Goal: Answer question/provide support: Share knowledge or assist other users

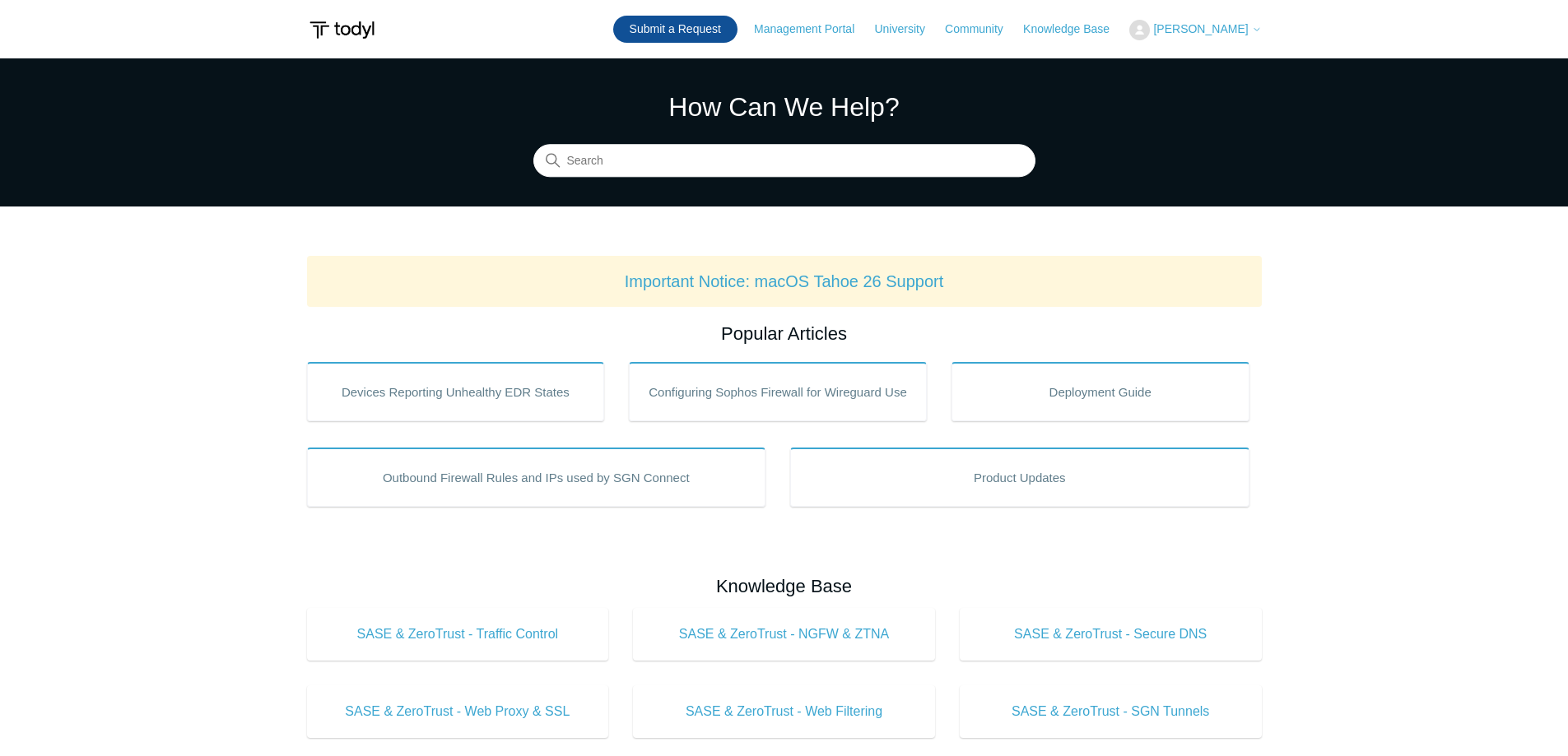
click at [711, 29] on link "Submit a Request" at bounding box center [676, 29] width 124 height 28
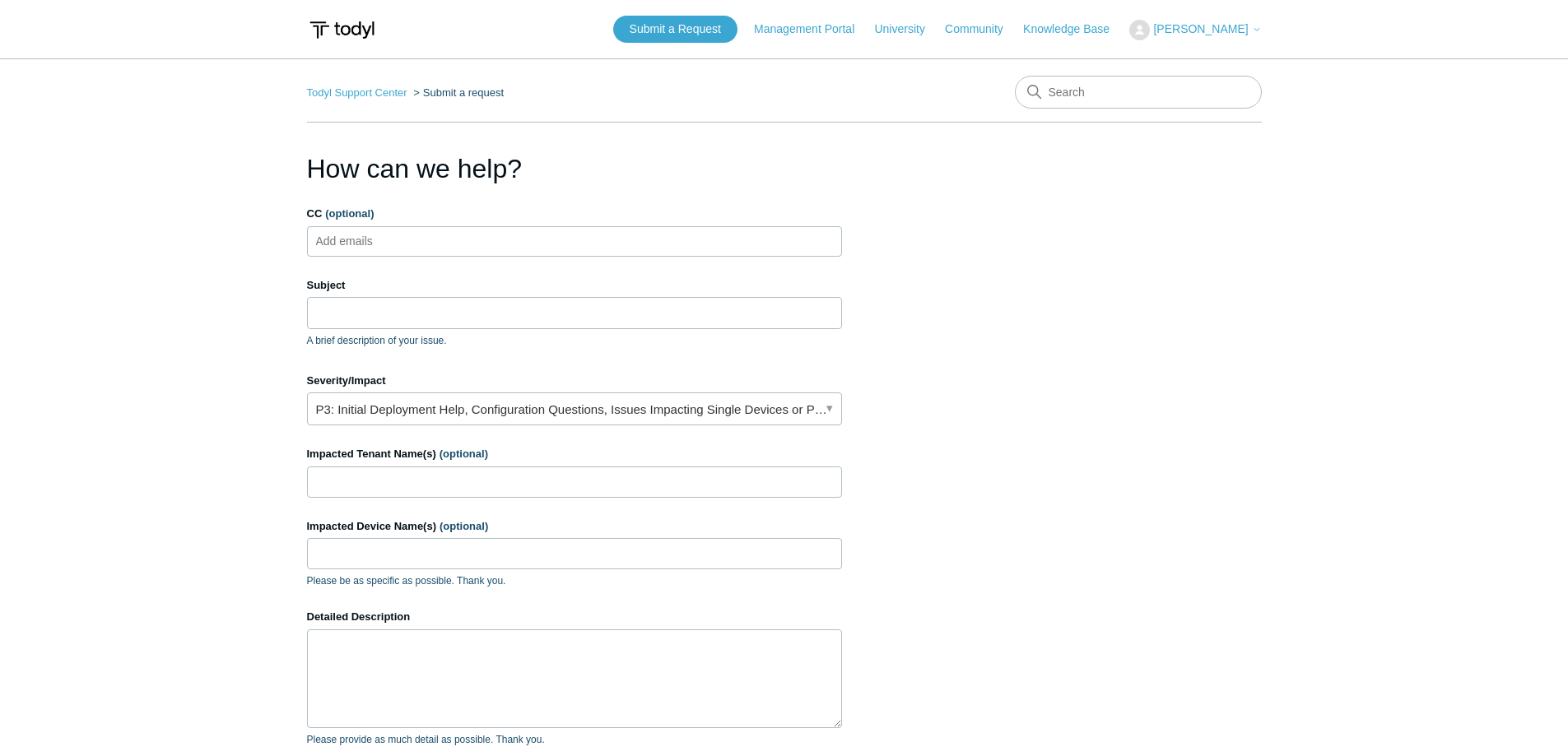
click at [441, 240] on ul "Add emails" at bounding box center [574, 242] width 535 height 30
type input "support@bluelightit.co"
click at [430, 239] on li "support@bluelightit.co" at bounding box center [409, 241] width 194 height 20
click at [494, 239] on span "close" at bounding box center [497, 241] width 5 height 19
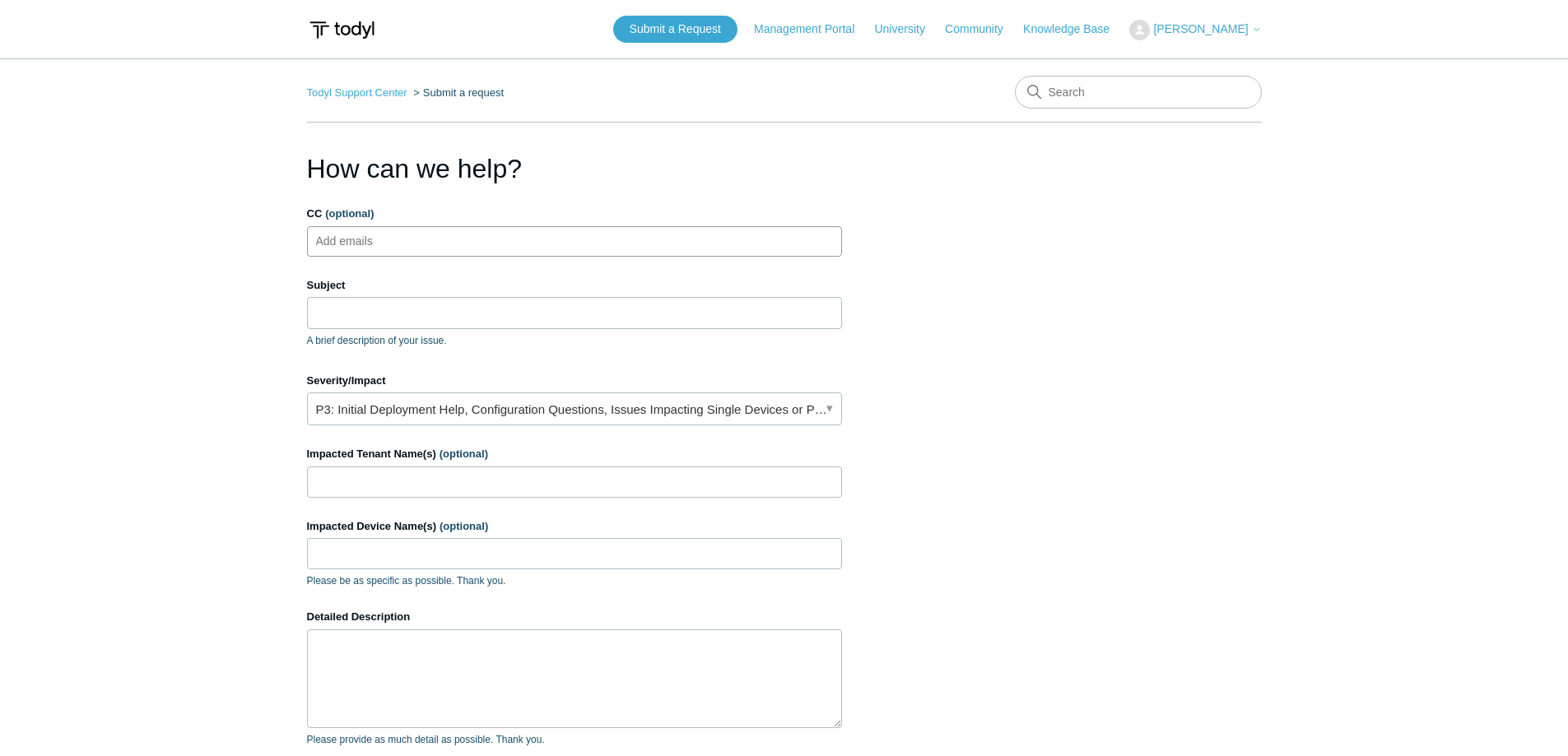
click at [428, 239] on ul "Add emails" at bounding box center [574, 242] width 535 height 30
type input "support@bluelightit.com"
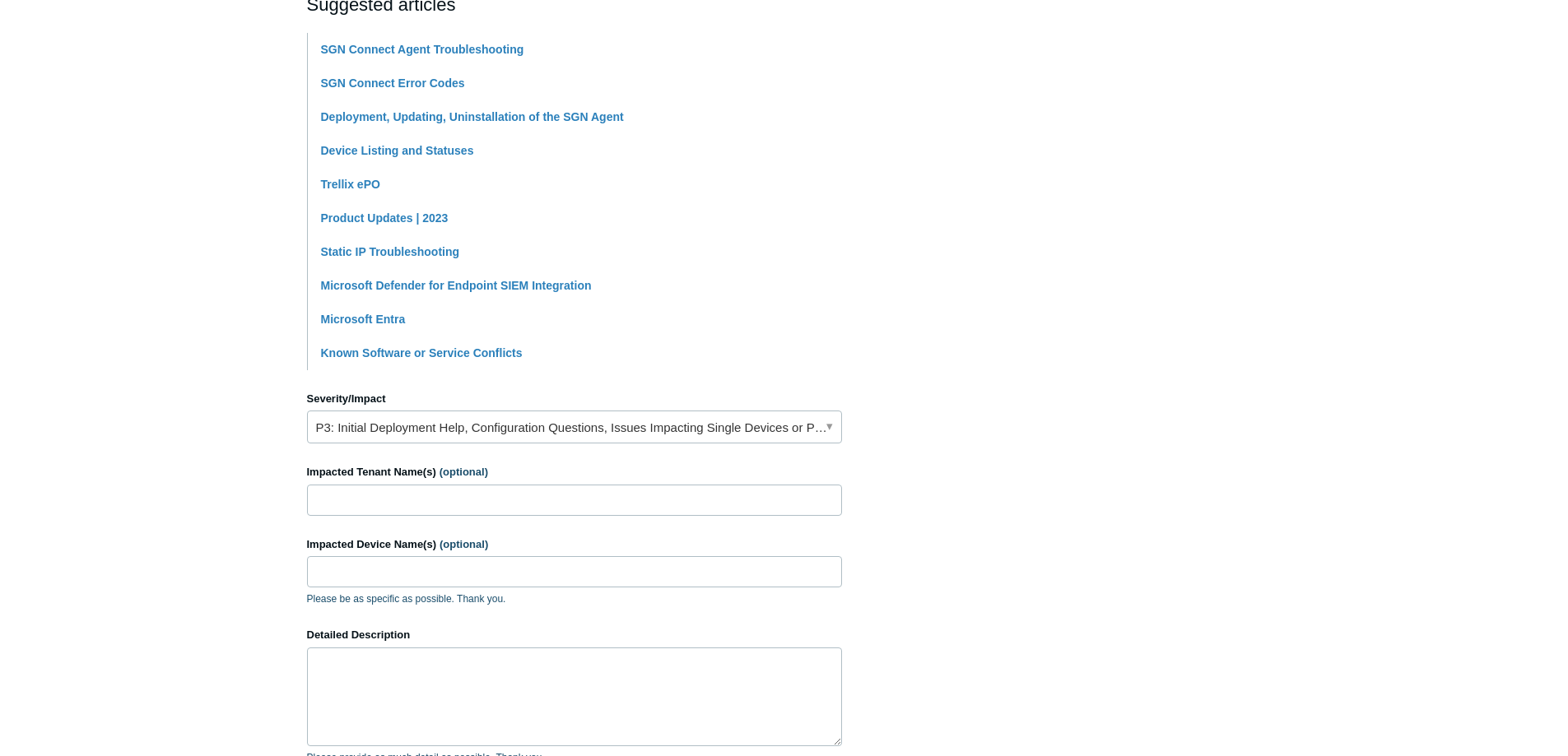
scroll to position [411, 0]
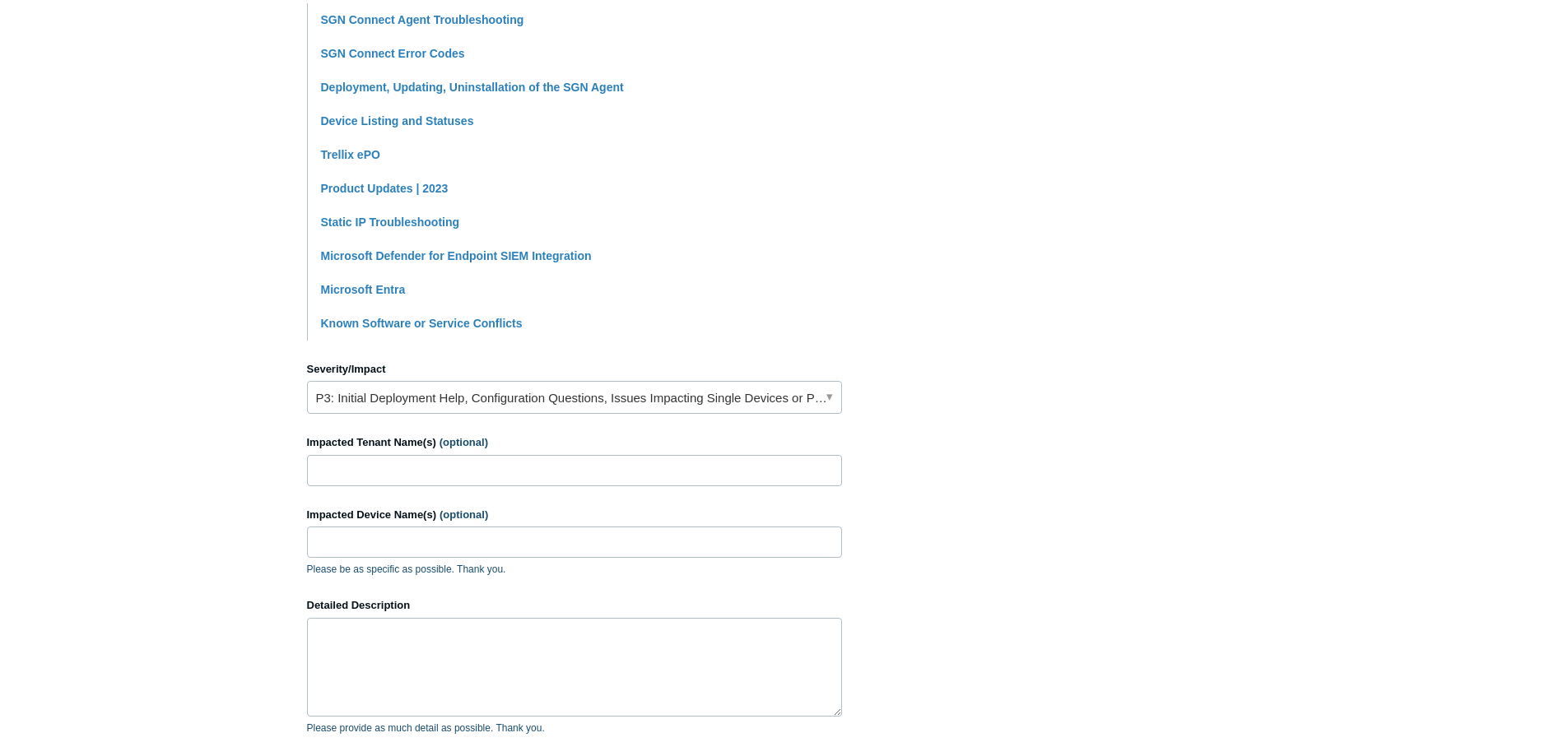
type input "Couple of PC endpoints cant connect, stuck at Starting Up and gathering informa…"
click at [566, 404] on link "P3: Initial Deployment Help, Configuration Questions, Issues Impacting Single D…" at bounding box center [574, 397] width 535 height 33
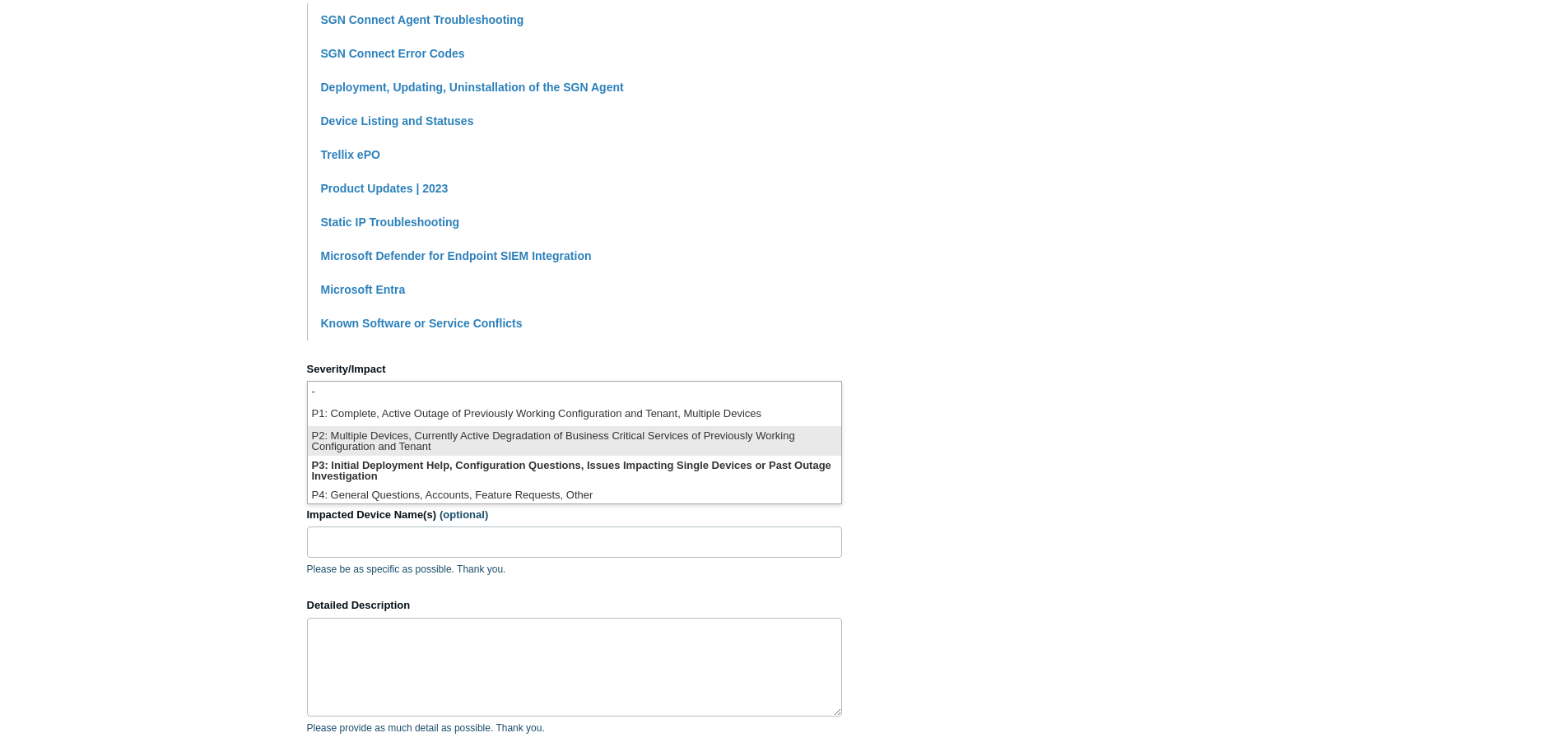
click at [548, 443] on li "P2: Multiple Devices, Currently Active Degradation of Business Critical Service…" at bounding box center [574, 441] width 533 height 29
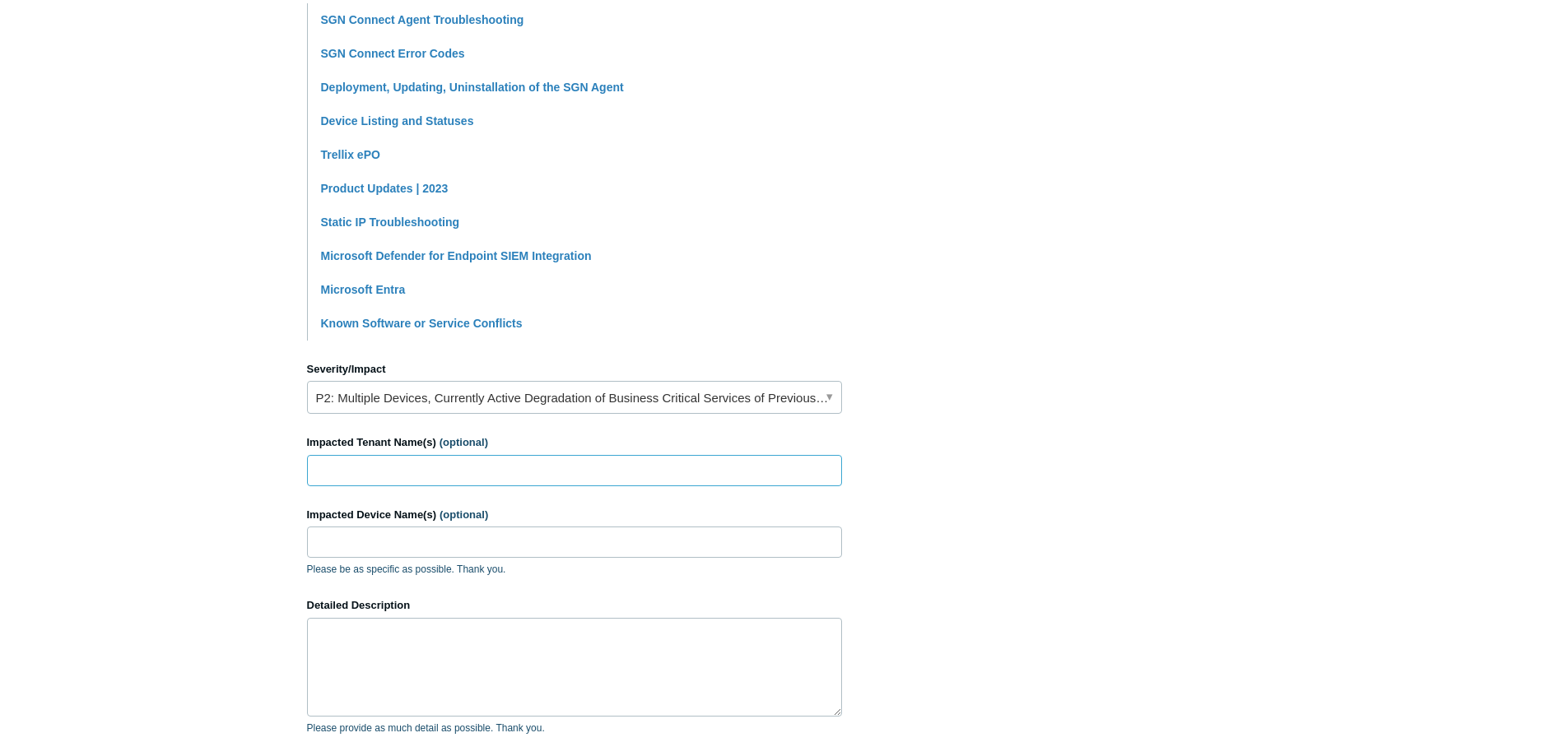
click at [412, 477] on input "Impacted Tenant Name(s) (optional)" at bounding box center [574, 470] width 535 height 31
type input "Mh3"
drag, startPoint x: 350, startPoint y: 547, endPoint x: 340, endPoint y: 549, distance: 10.2
click at [349, 547] on input "Impacted Device Name(s) (optional)" at bounding box center [574, 542] width 535 height 31
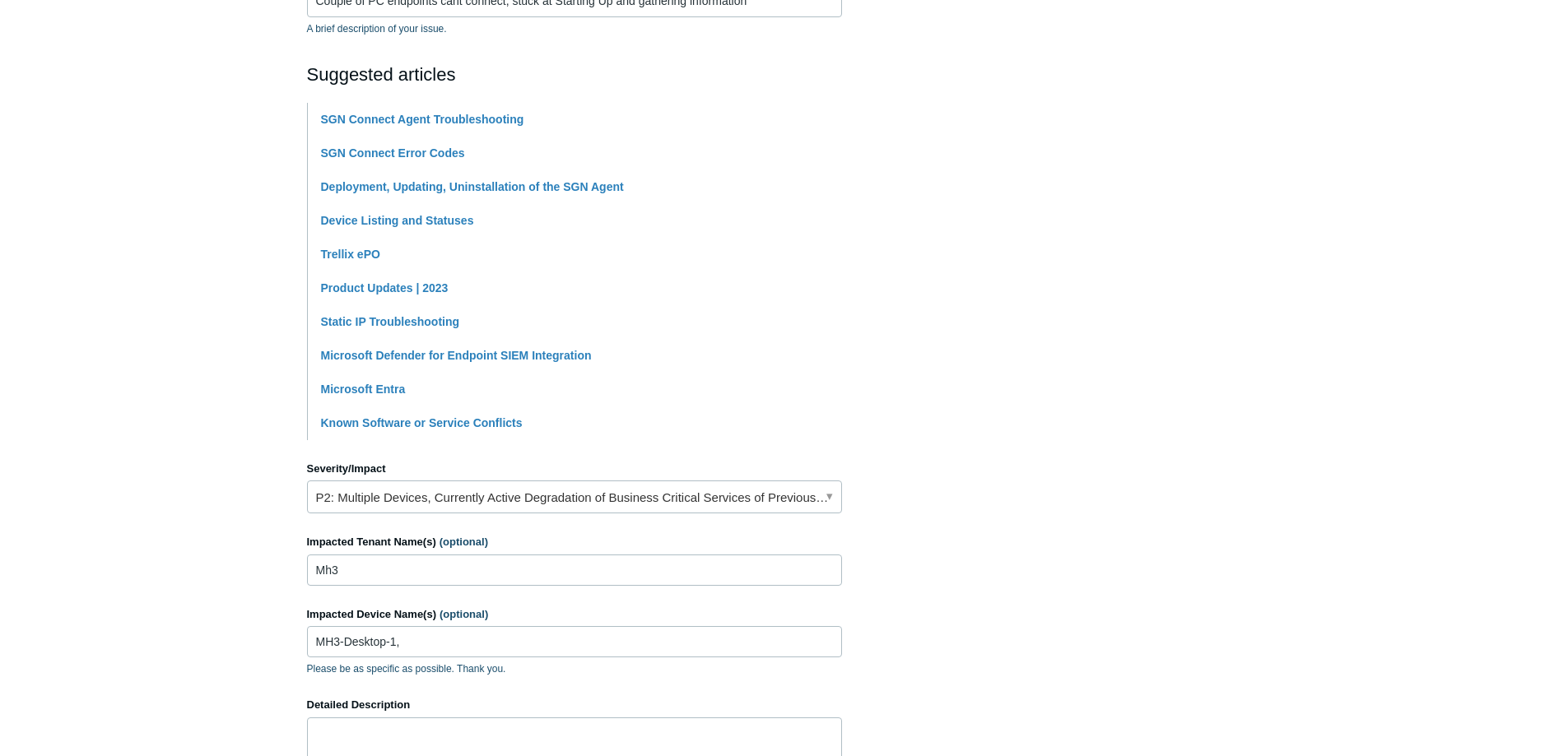
scroll to position [329, 0]
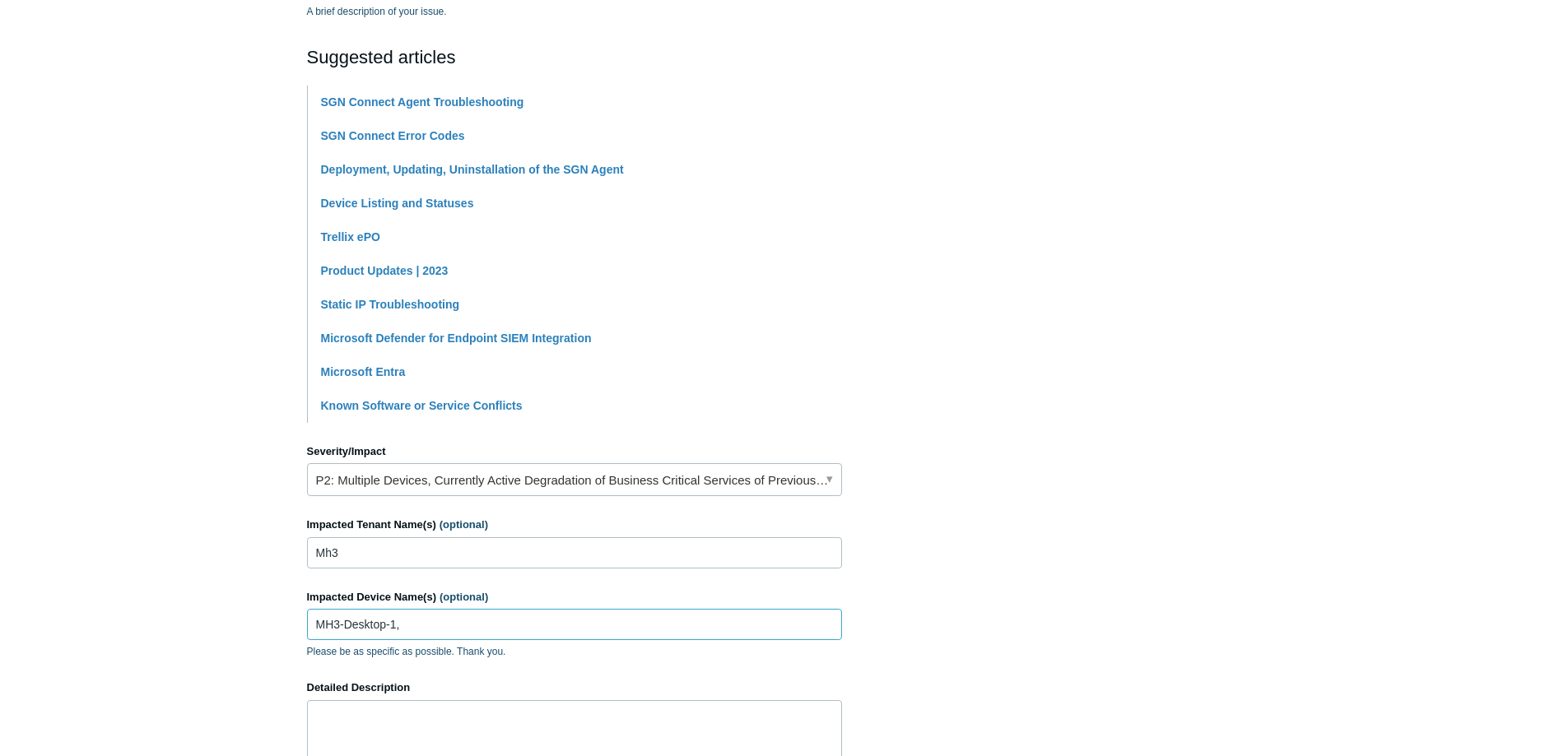
click at [484, 622] on input "MH3-Desktop-1," at bounding box center [574, 624] width 535 height 31
paste input "DESKTOP-D3AGROV"
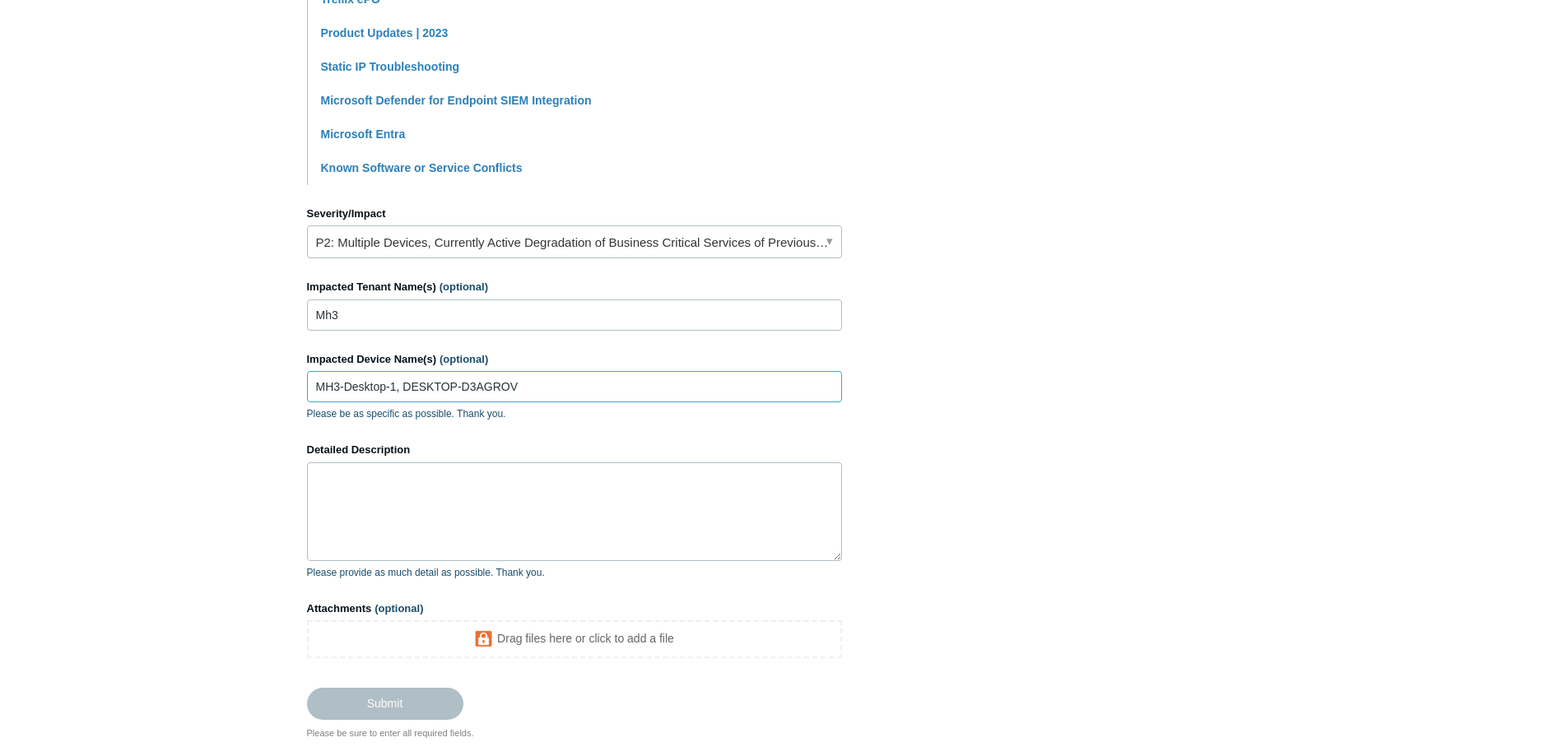
scroll to position [576, 0]
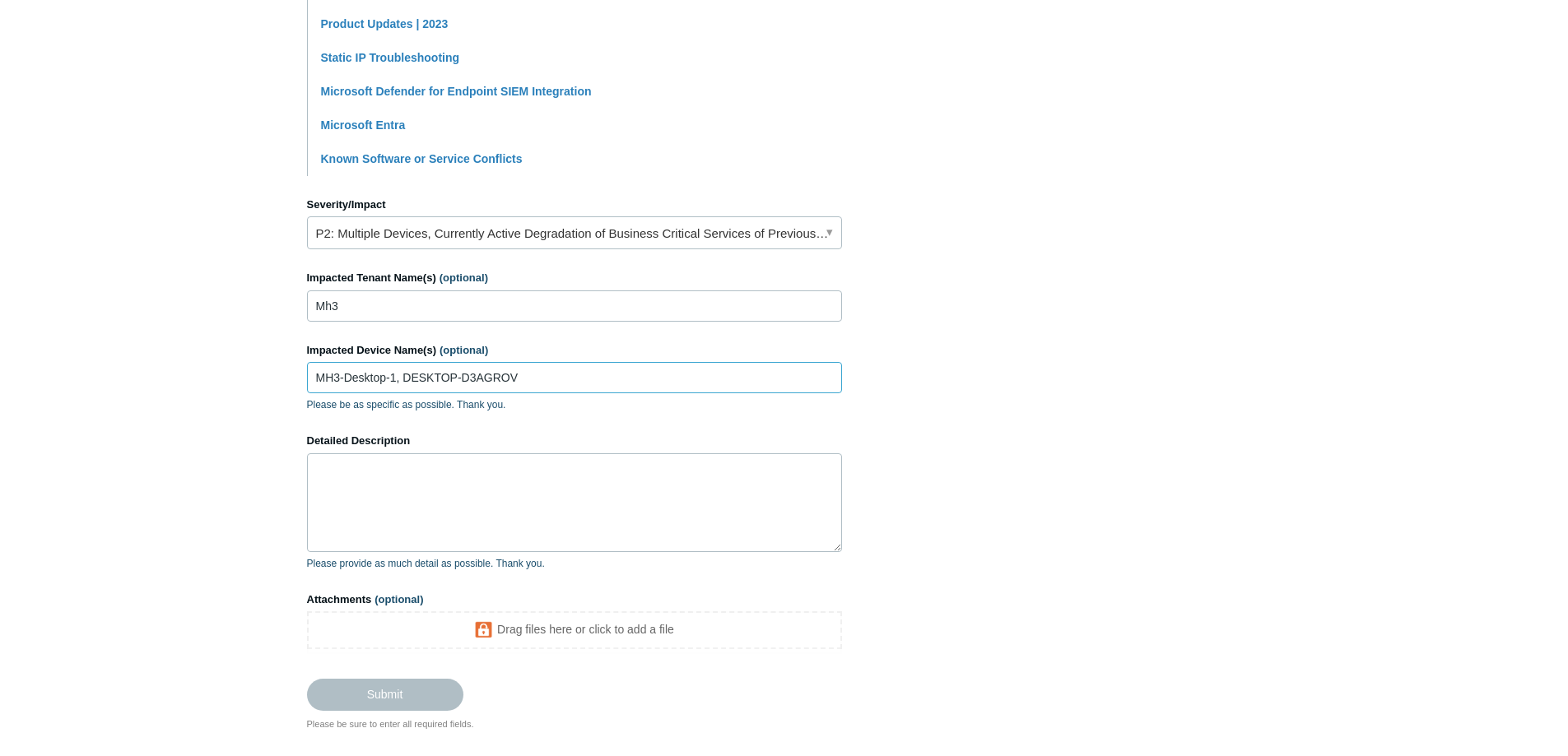
type input "MH3-Desktop-1, DESKTOP-D3AGROV"
click at [487, 459] on textarea "Detailed Description" at bounding box center [574, 502] width 535 height 99
type textarea "U"
type textarea "T"
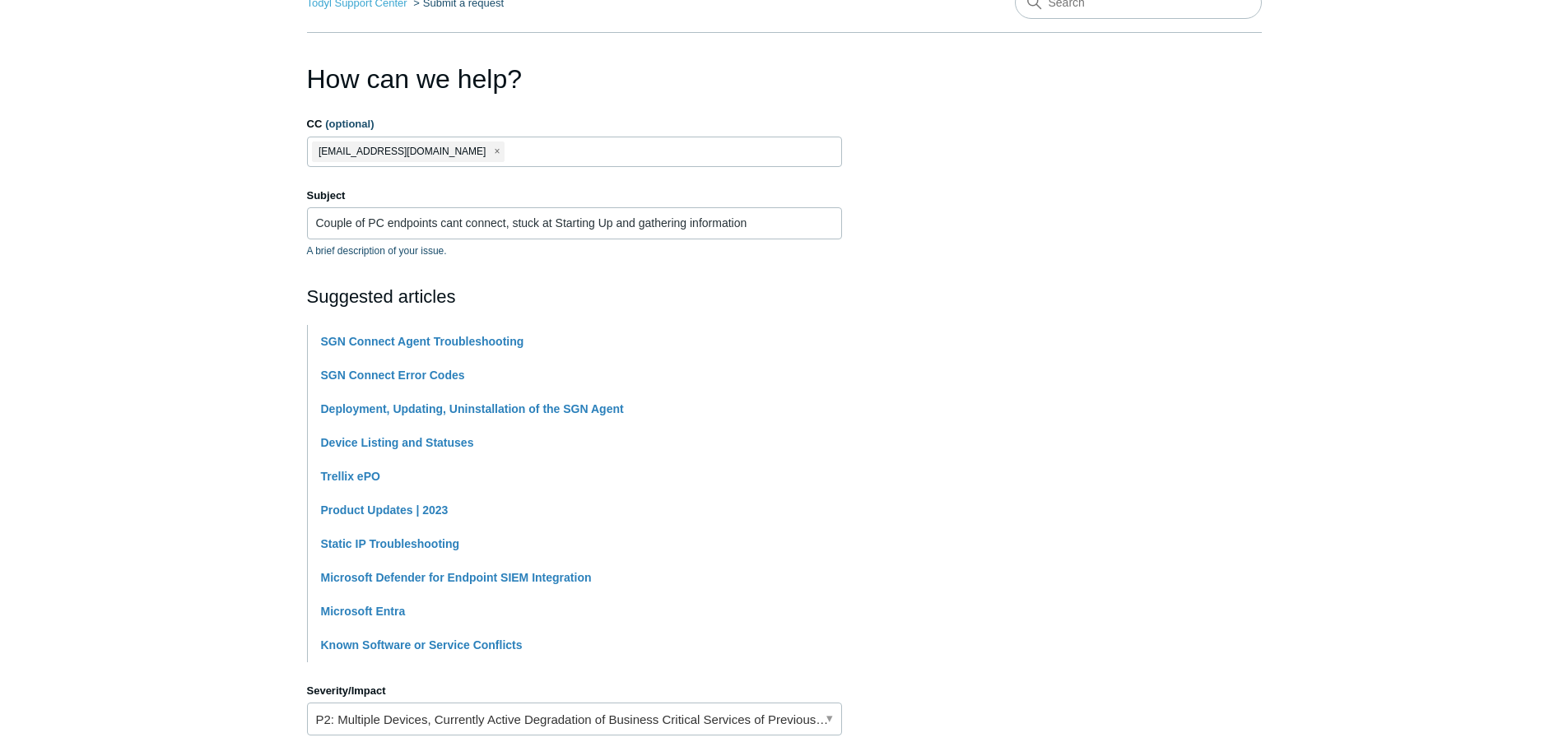
scroll to position [83, 0]
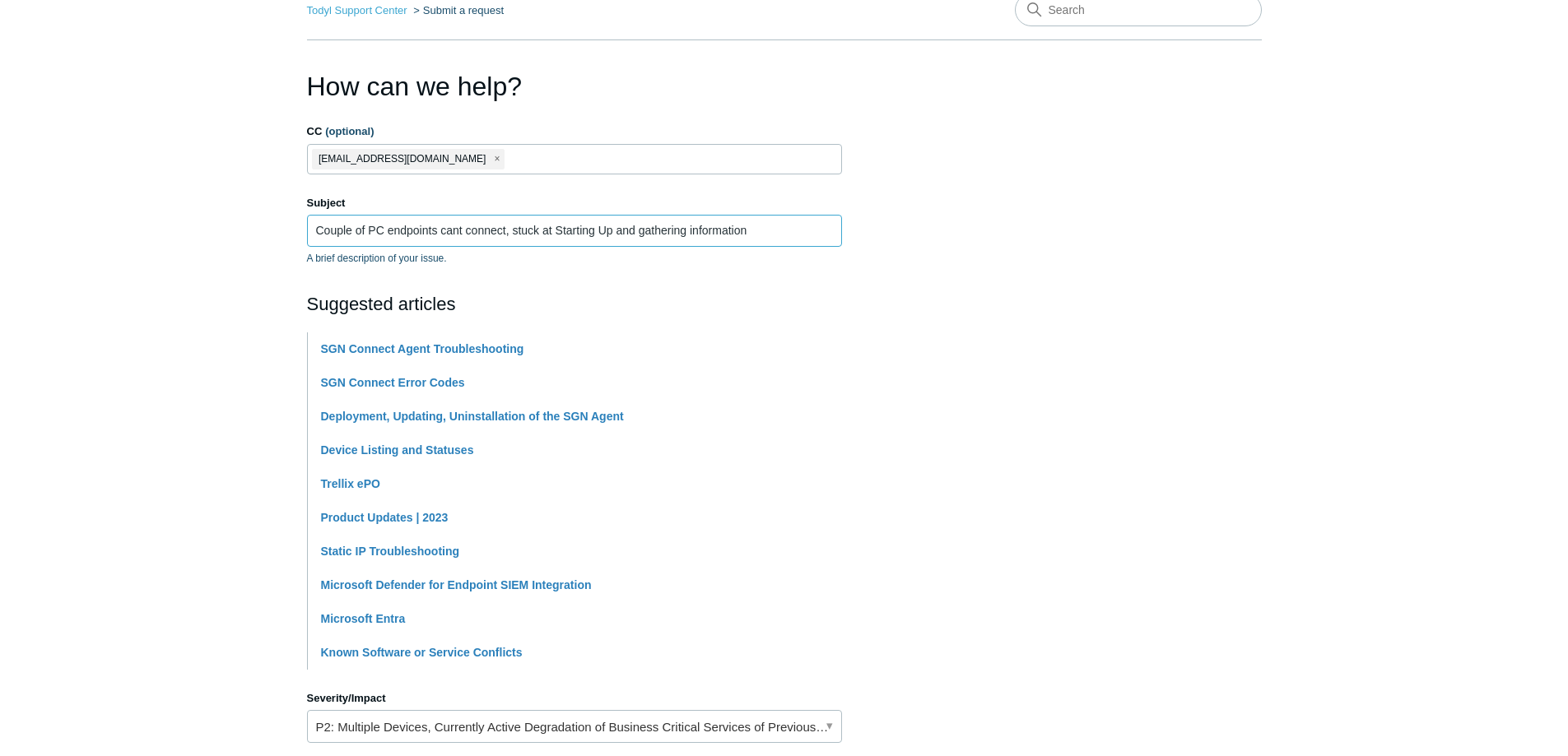
click at [748, 222] on input "Couple of PC endpoints cant connect, stuck at Starting Up and gathering informa…" at bounding box center [574, 230] width 535 height 31
drag, startPoint x: 769, startPoint y: 230, endPoint x: 557, endPoint y: 237, distance: 212.1
click at [557, 237] on input "Couple of PC endpoints cant connect, stuck at Starting Up and gathering informa…" at bounding box center [574, 230] width 535 height 31
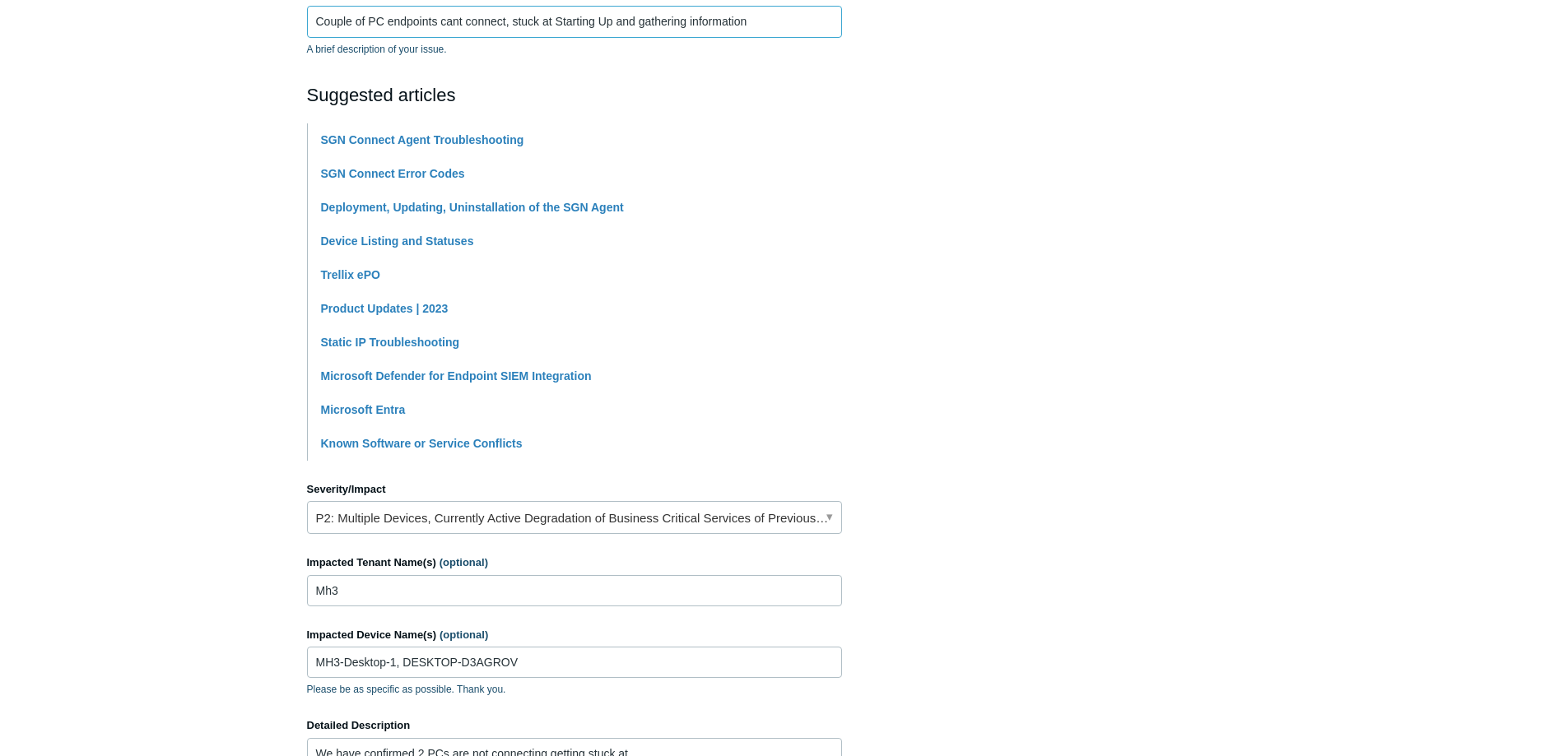
scroll to position [645, 0]
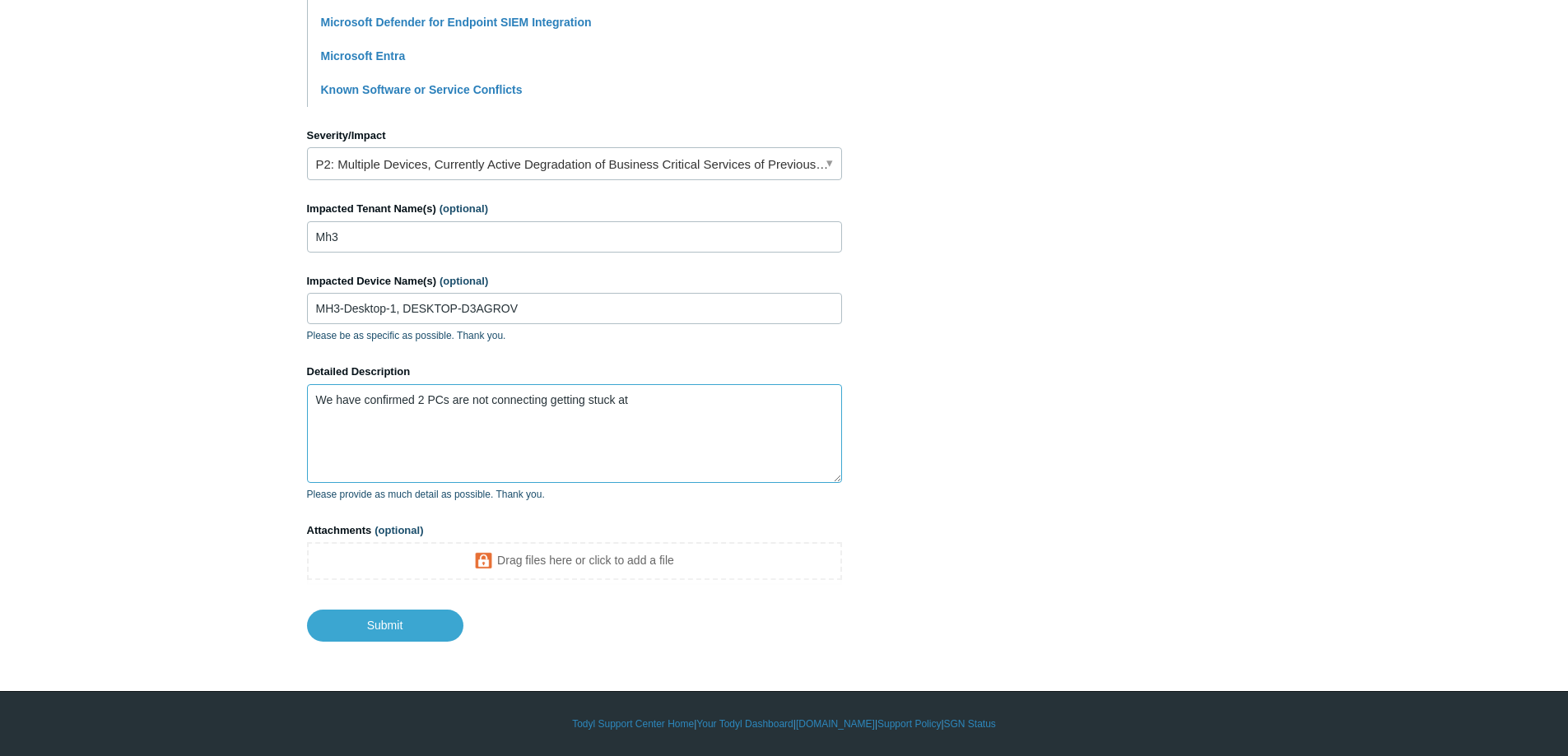
click at [711, 407] on textarea "We have confirmed 2 PCs are not connecting getting stuck at" at bounding box center [574, 434] width 535 height 99
paste textarea "Starting Up and gathering information"
click at [639, 416] on textarea "We have confirmed 2 PCs are not connecting getting stuck at "Starting Up and ga…" at bounding box center [574, 434] width 535 height 99
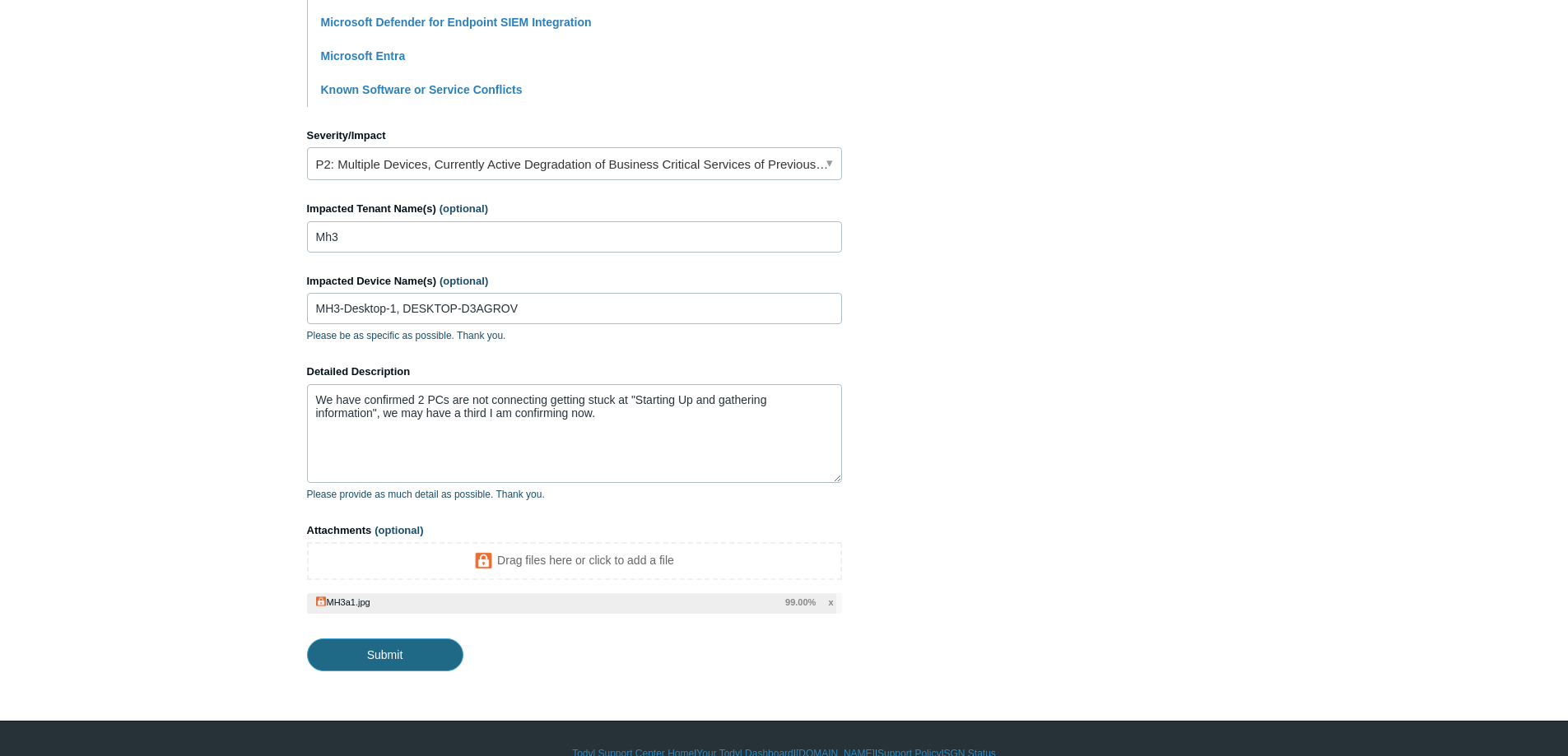
click at [395, 650] on input "Submit" at bounding box center [385, 655] width 156 height 33
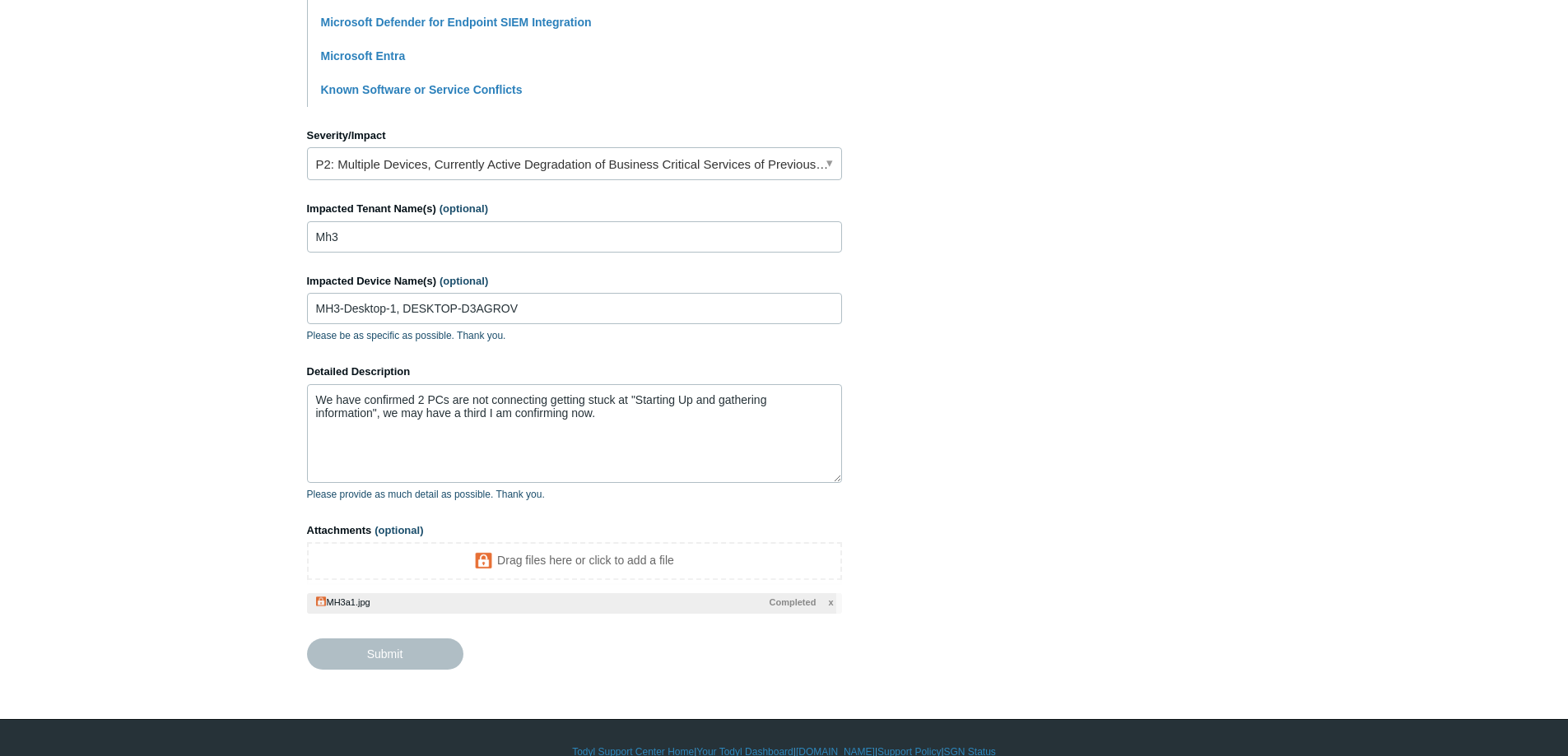
type textarea "We have confirmed 2 PCs are not connecting getting stuck at "Starting Up and ga…"
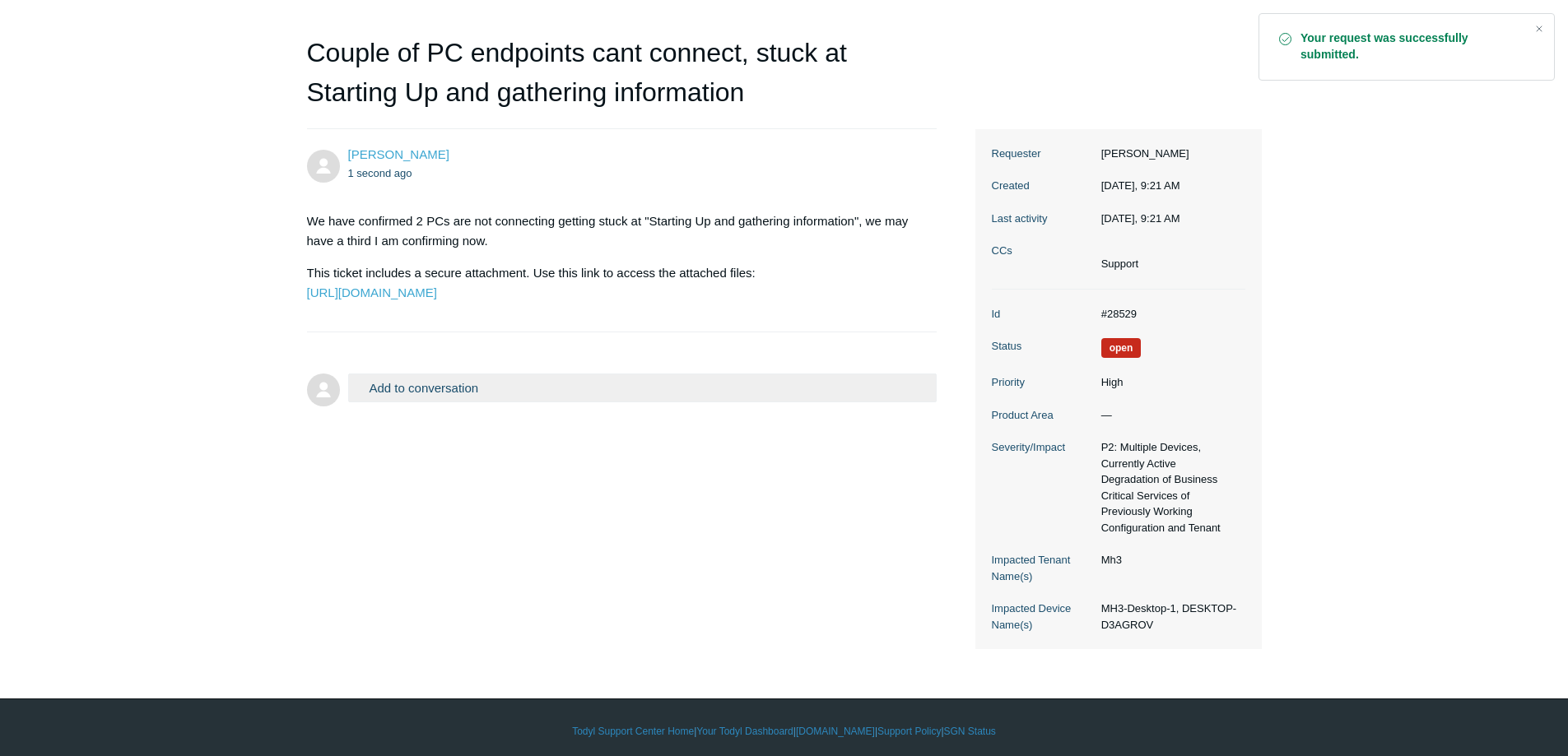
scroll to position [155, 0]
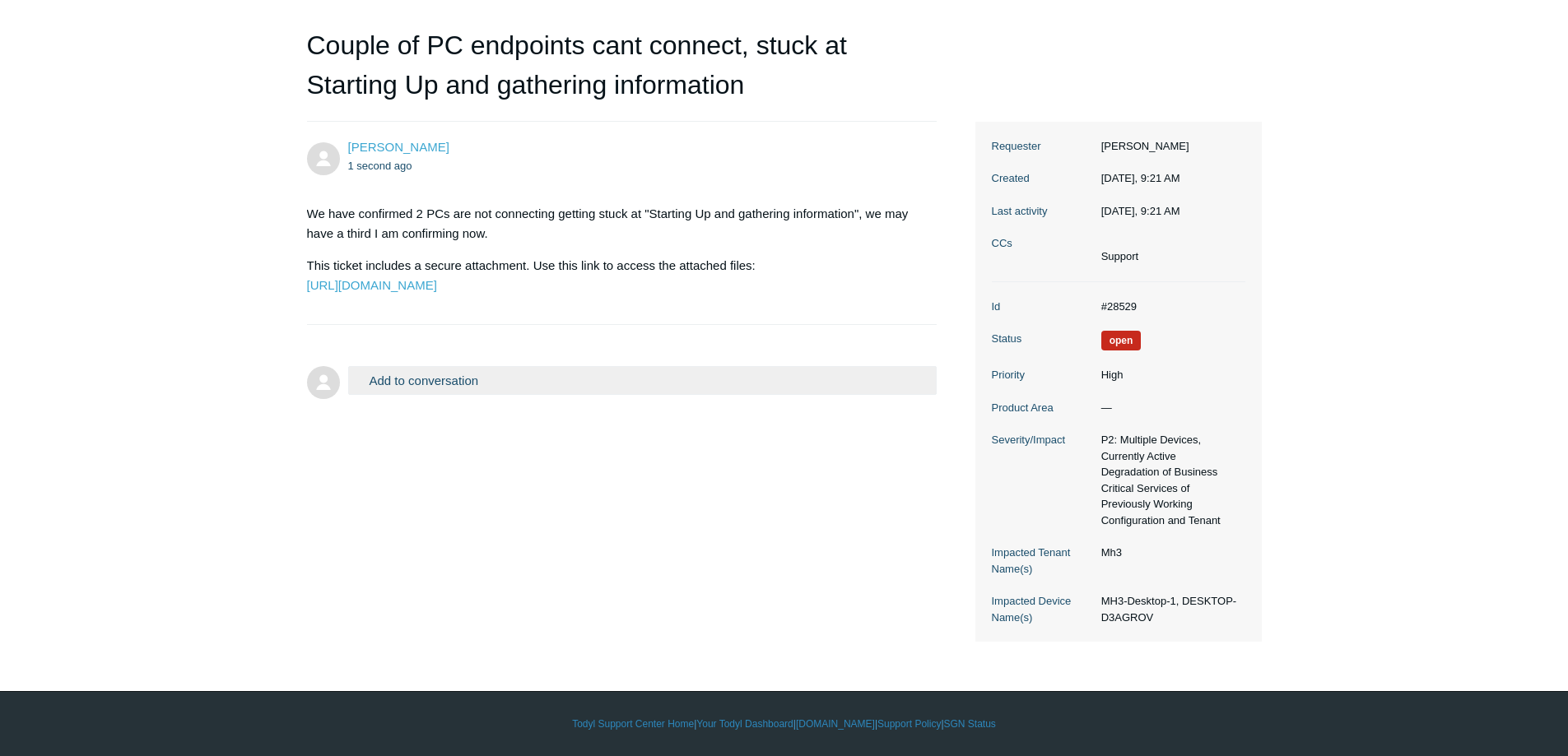
drag, startPoint x: 367, startPoint y: 788, endPoint x: 340, endPoint y: 729, distance: 64.9
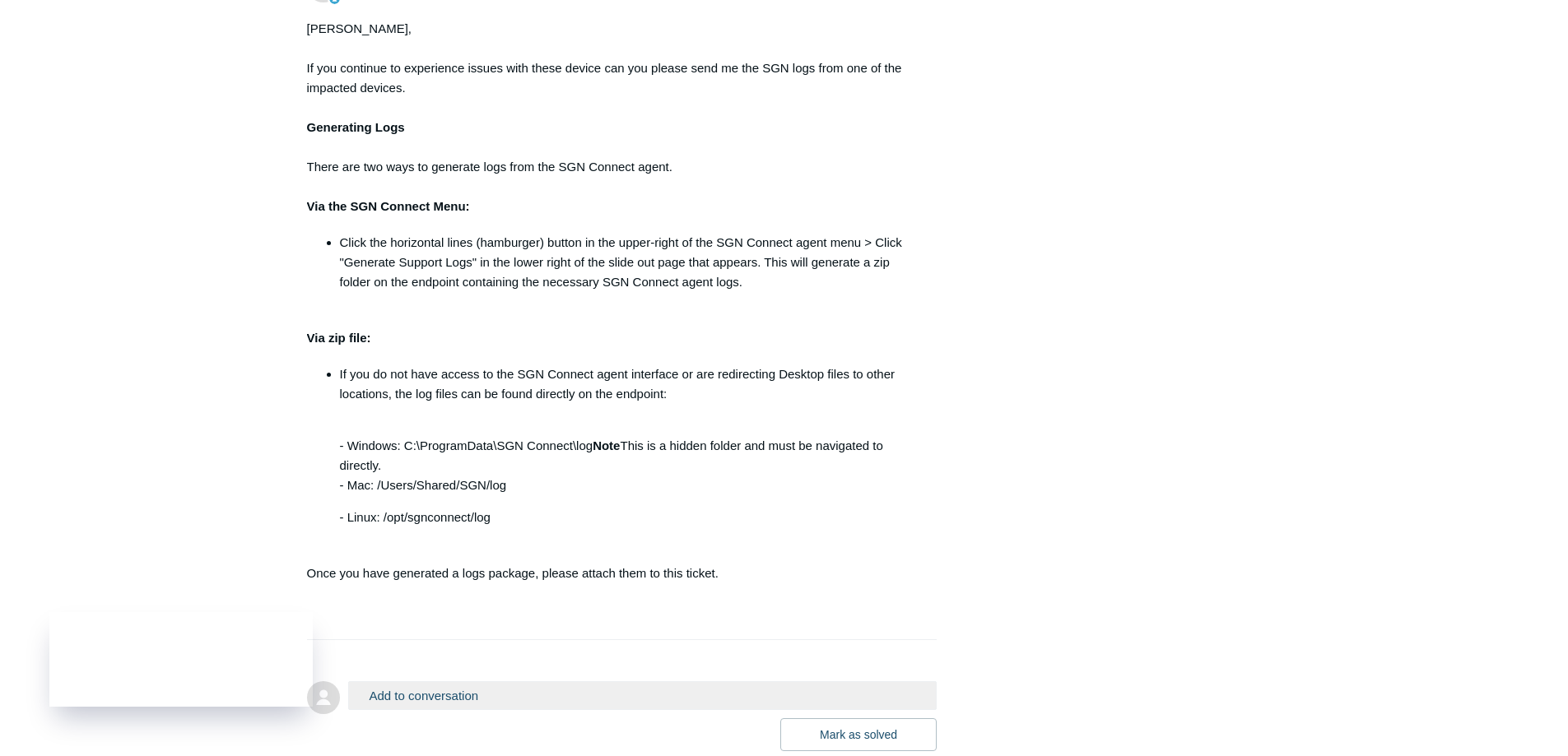
scroll to position [1117, 0]
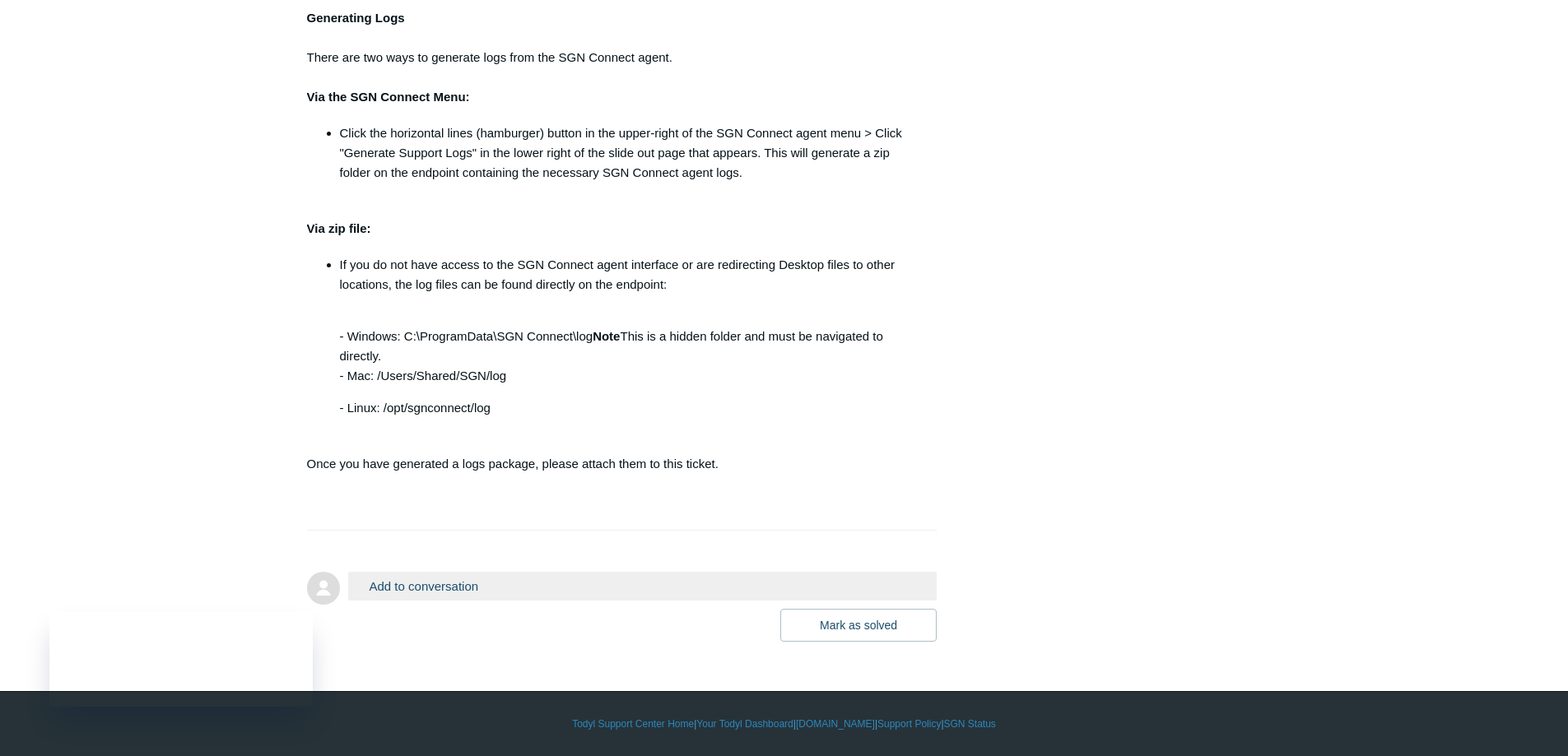
click at [500, 574] on button "Add to conversation" at bounding box center [643, 586] width 589 height 28
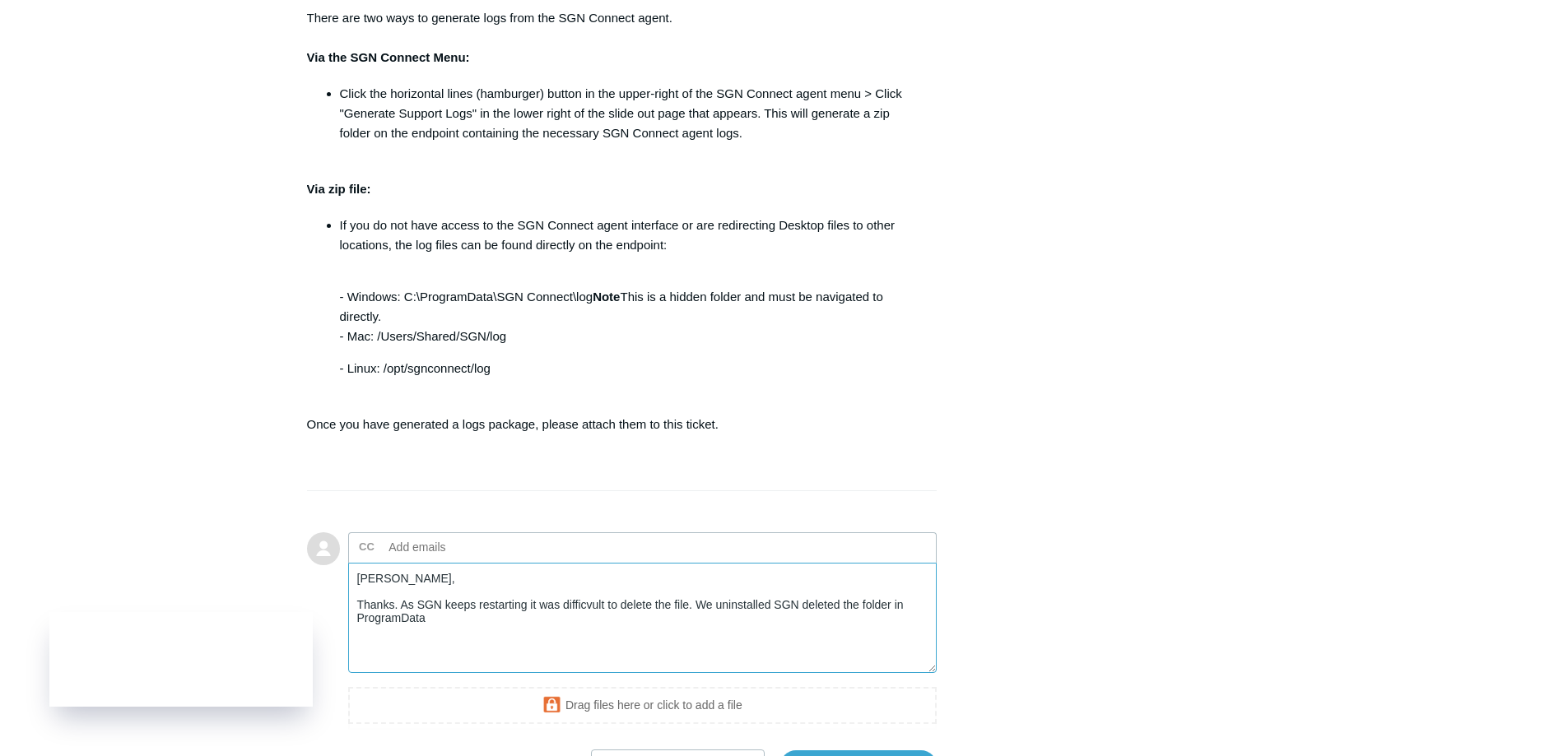
click at [861, 647] on textarea "[PERSON_NAME], Thanks. As SGN keeps restarting it was difficvult to delete the …" at bounding box center [643, 618] width 589 height 111
drag, startPoint x: 481, startPoint y: 667, endPoint x: 824, endPoint y: 680, distance: 343.2
click at [852, 674] on textarea "Kris, Thanks. As SGN keeps restarting it was difficult to delete the file. We u…" at bounding box center [643, 618] width 589 height 111
click at [564, 668] on textarea "Kris, Thanks. As SGN keeps restarting it was difficult to delete the file. We u…" at bounding box center [643, 618] width 589 height 111
drag, startPoint x: 804, startPoint y: 667, endPoint x: 784, endPoint y: 685, distance: 26.9
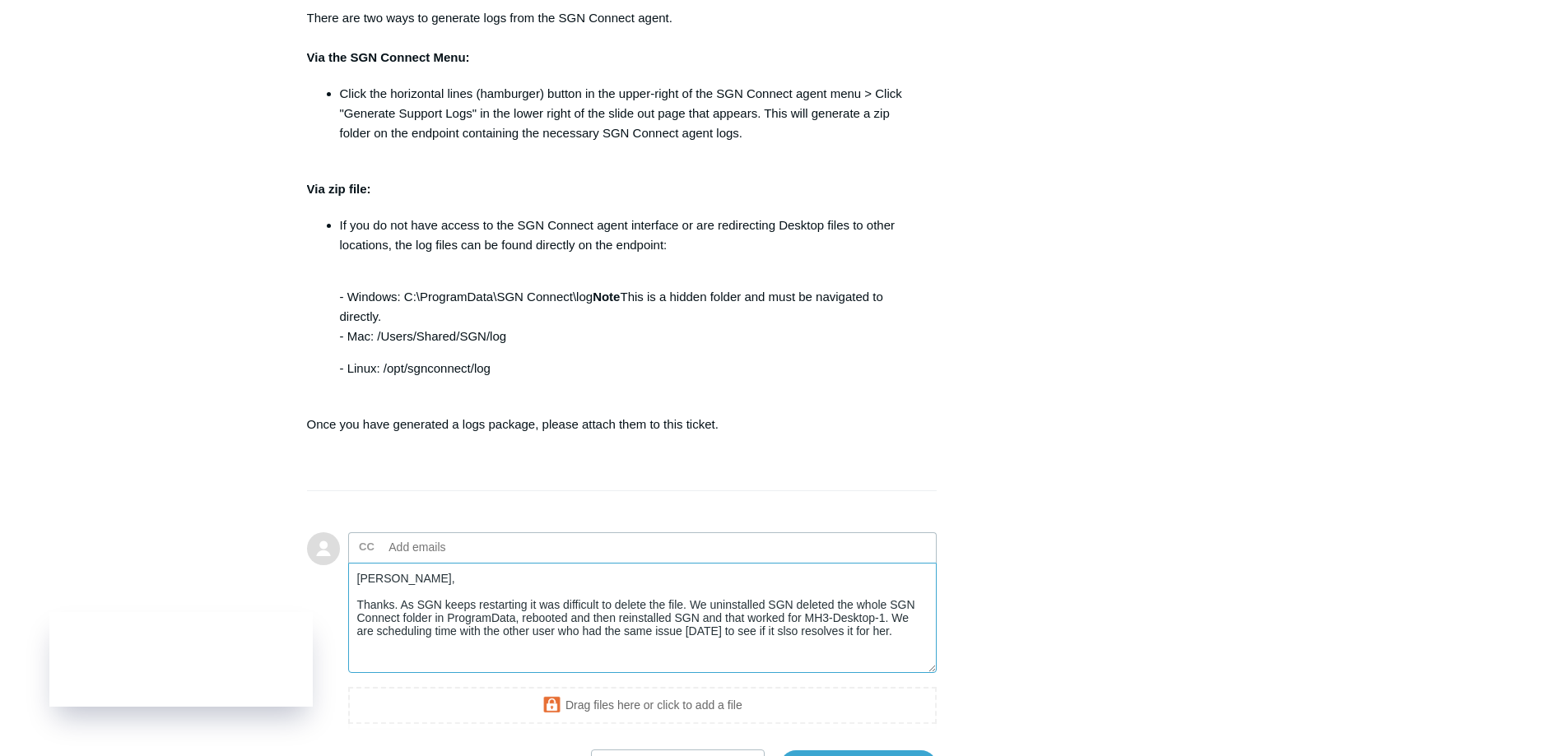
click at [784, 674] on textarea "Kris, Thanks. As SGN keeps restarting it was difficult to delete the file. We u…" at bounding box center [643, 618] width 589 height 111
click at [800, 674] on textarea "Kris, Thanks. As SGN keeps restarting it was difficult to delete the file. We u…" at bounding box center [643, 618] width 589 height 111
drag, startPoint x: 501, startPoint y: 660, endPoint x: 898, endPoint y: 670, distance: 397.1
click at [898, 670] on textarea "Kris, Thanks. As SGN keeps restarting it was difficult to delete the file. We u…" at bounding box center [643, 618] width 589 height 111
click at [909, 670] on textarea "Kris, Thanks. As SGN keeps restarting it was difficult to delete the file. We u…" at bounding box center [643, 618] width 589 height 111
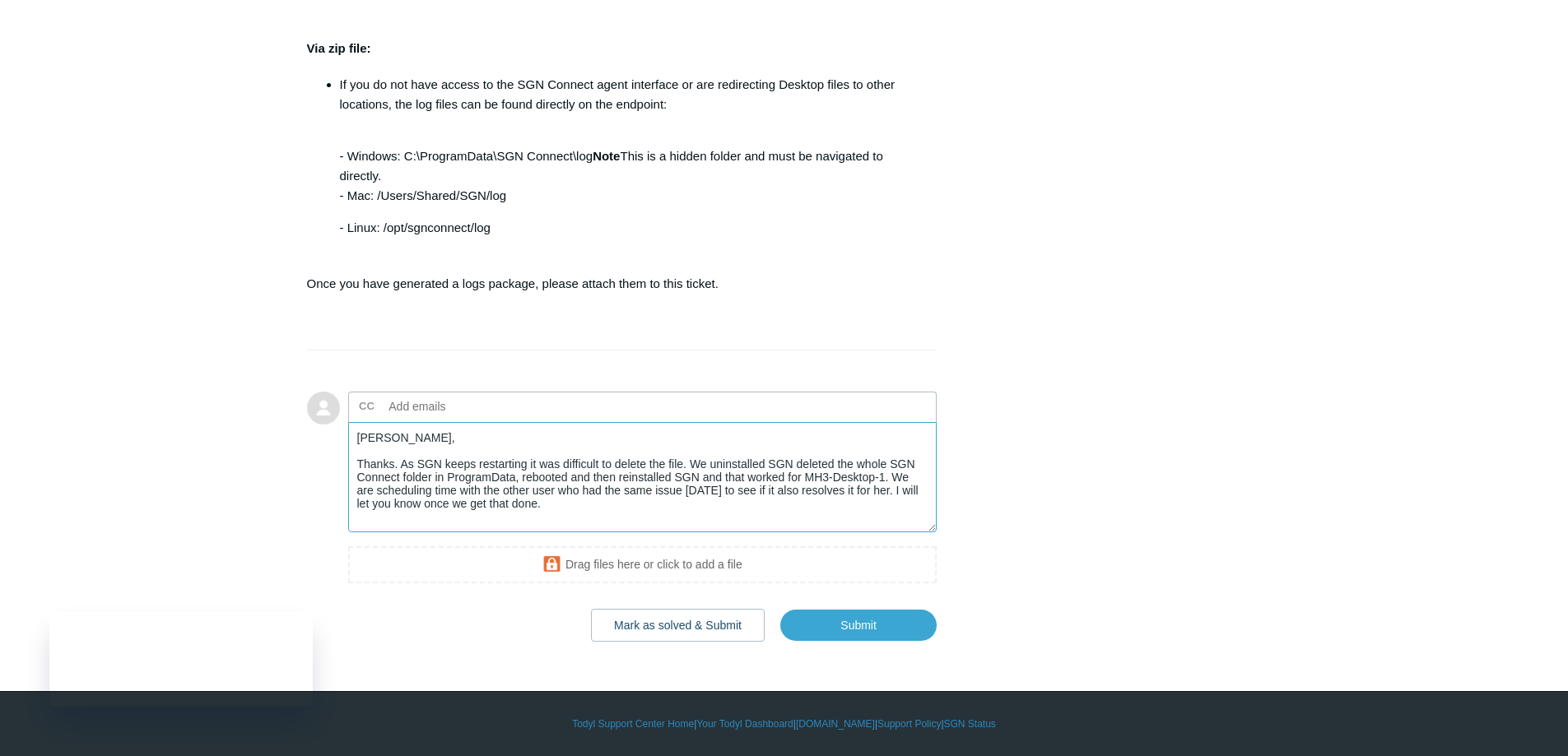
scroll to position [1281, 0]
type textarea "Kris, Thanks. As SGN keeps restarting it was difficult to delete the file. We u…"
click at [888, 641] on input "Submit" at bounding box center [859, 625] width 156 height 33
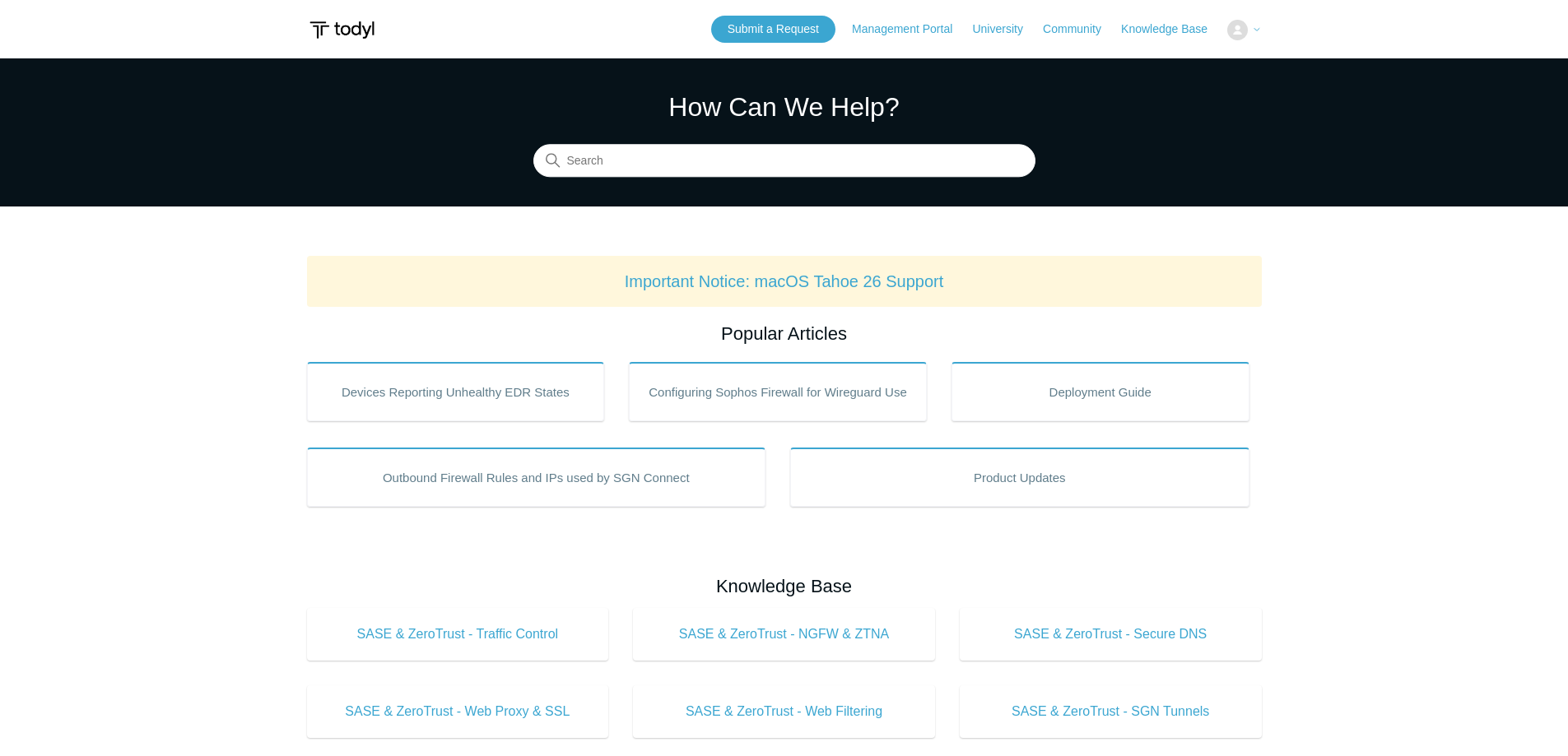
click at [1240, 36] on img at bounding box center [1237, 29] width 20 height 20
click at [1251, 34] on button at bounding box center [1244, 29] width 34 height 20
click at [1236, 25] on img at bounding box center [1237, 29] width 20 height 20
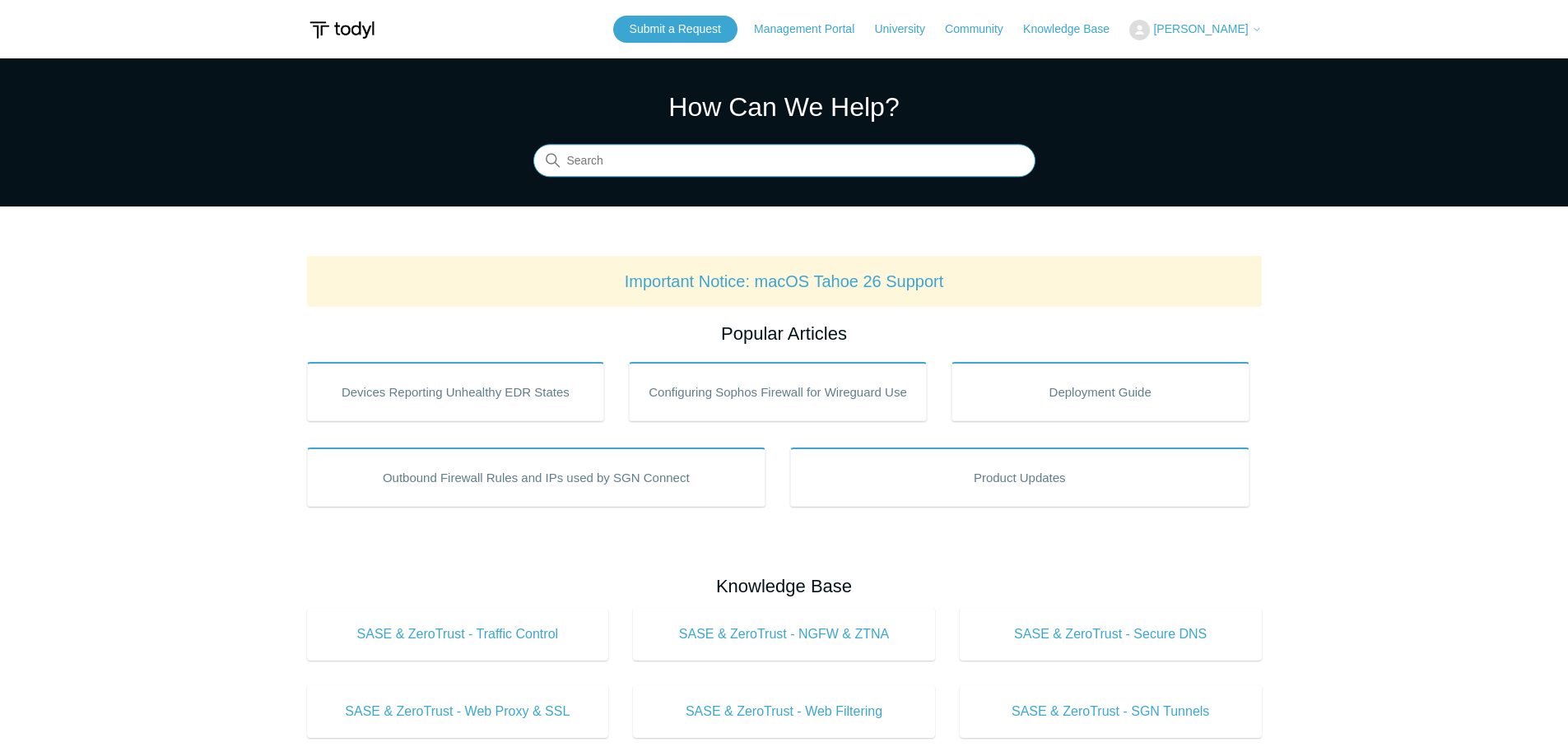
click at [759, 162] on input "Search" at bounding box center [784, 161] width 502 height 33
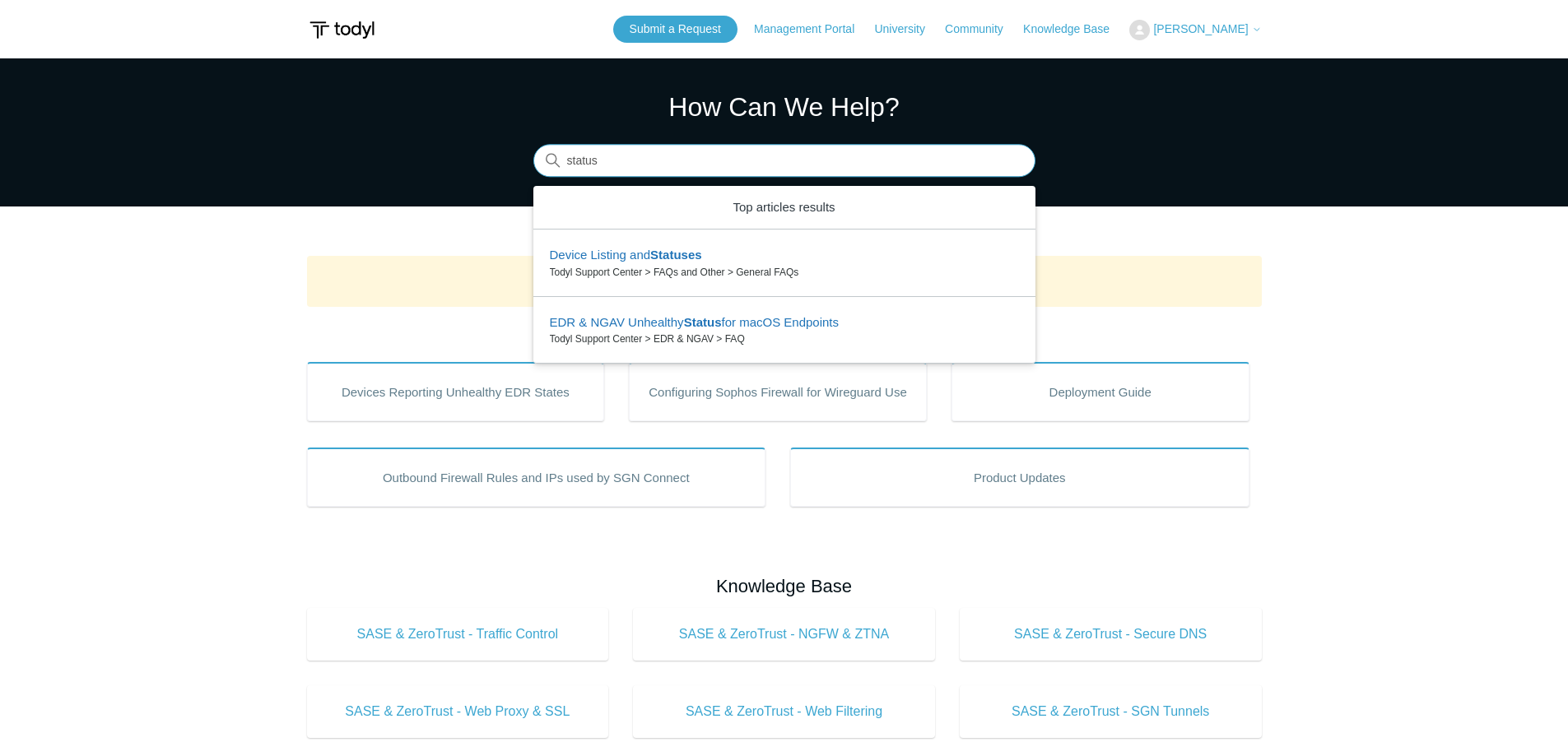
type input "status"
click at [1170, 26] on span "[PERSON_NAME]" at bounding box center [1201, 28] width 95 height 13
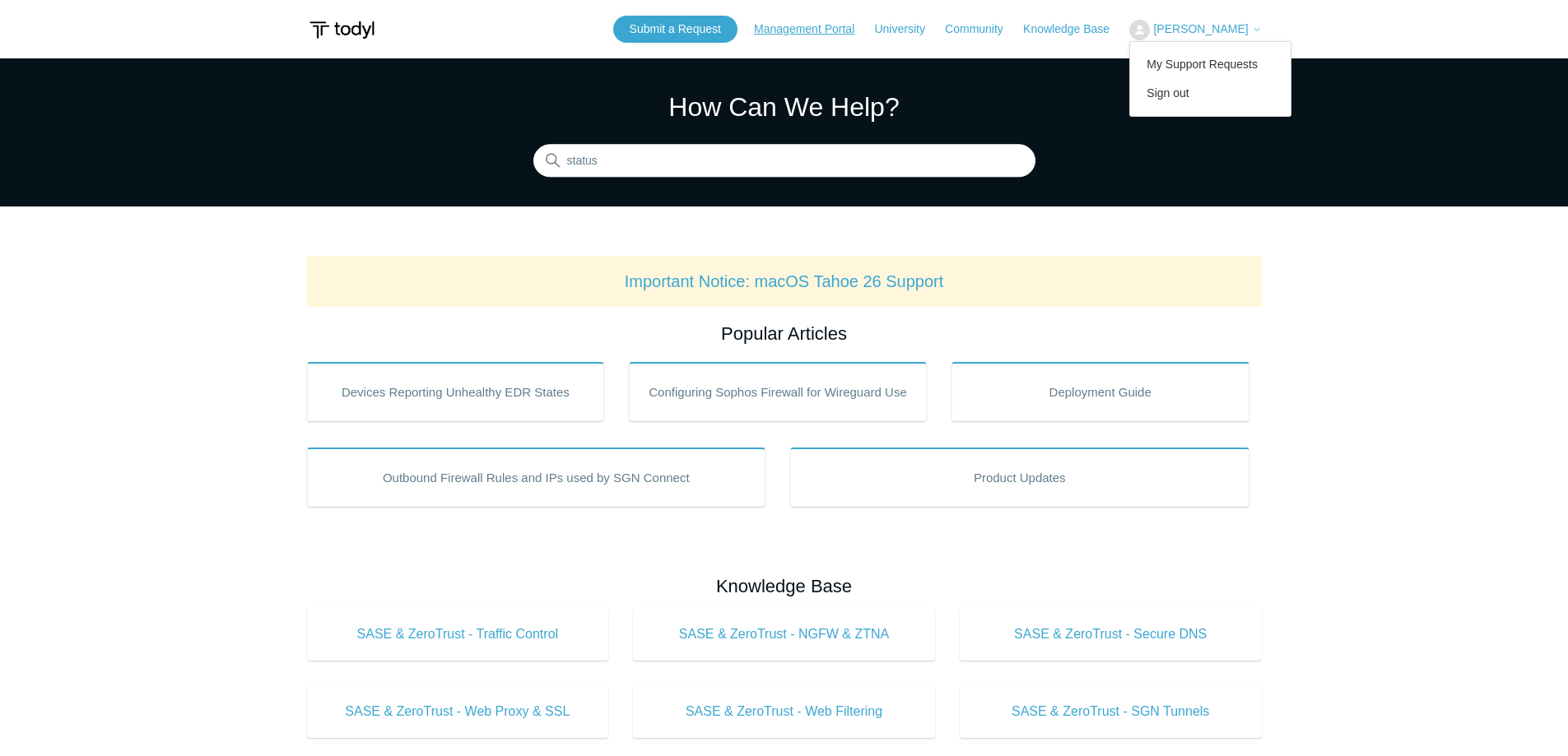
click at [832, 29] on link "Management Portal" at bounding box center [812, 28] width 117 height 17
click at [803, 27] on link "Management Portal" at bounding box center [812, 28] width 117 height 17
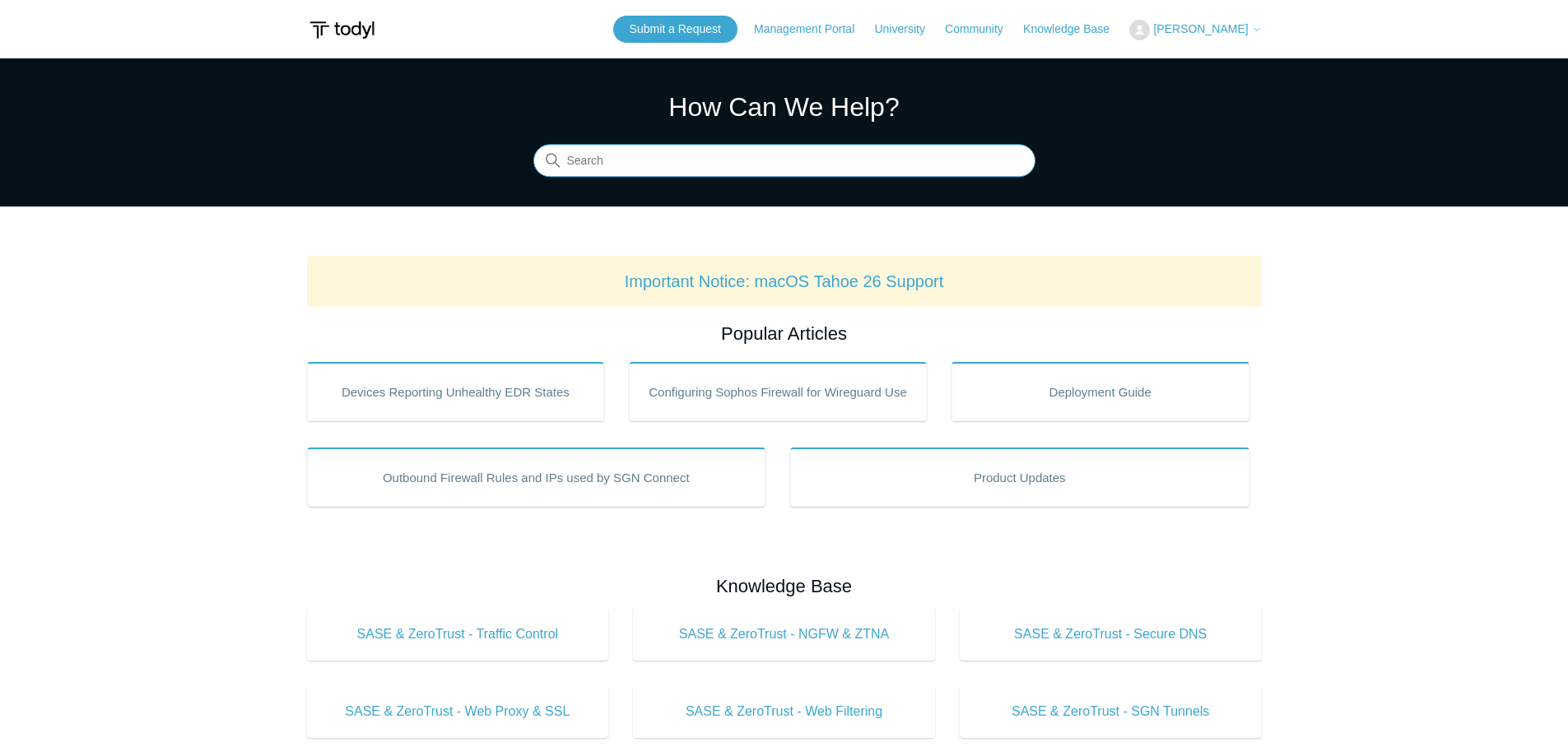
click at [741, 173] on input "Search" at bounding box center [784, 161] width 502 height 33
type input "status page"
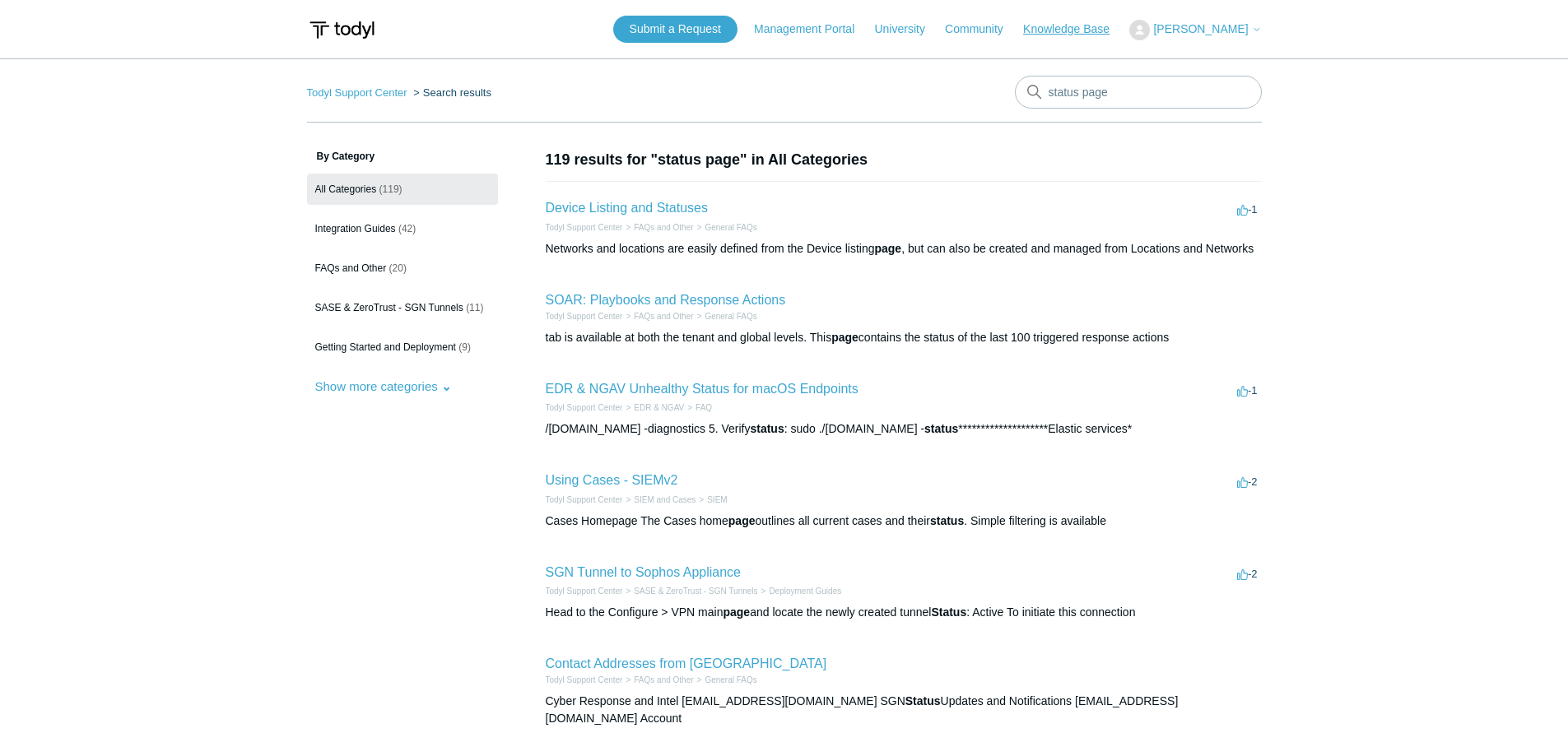
click at [1103, 34] on link "Knowledge Base" at bounding box center [1075, 28] width 103 height 17
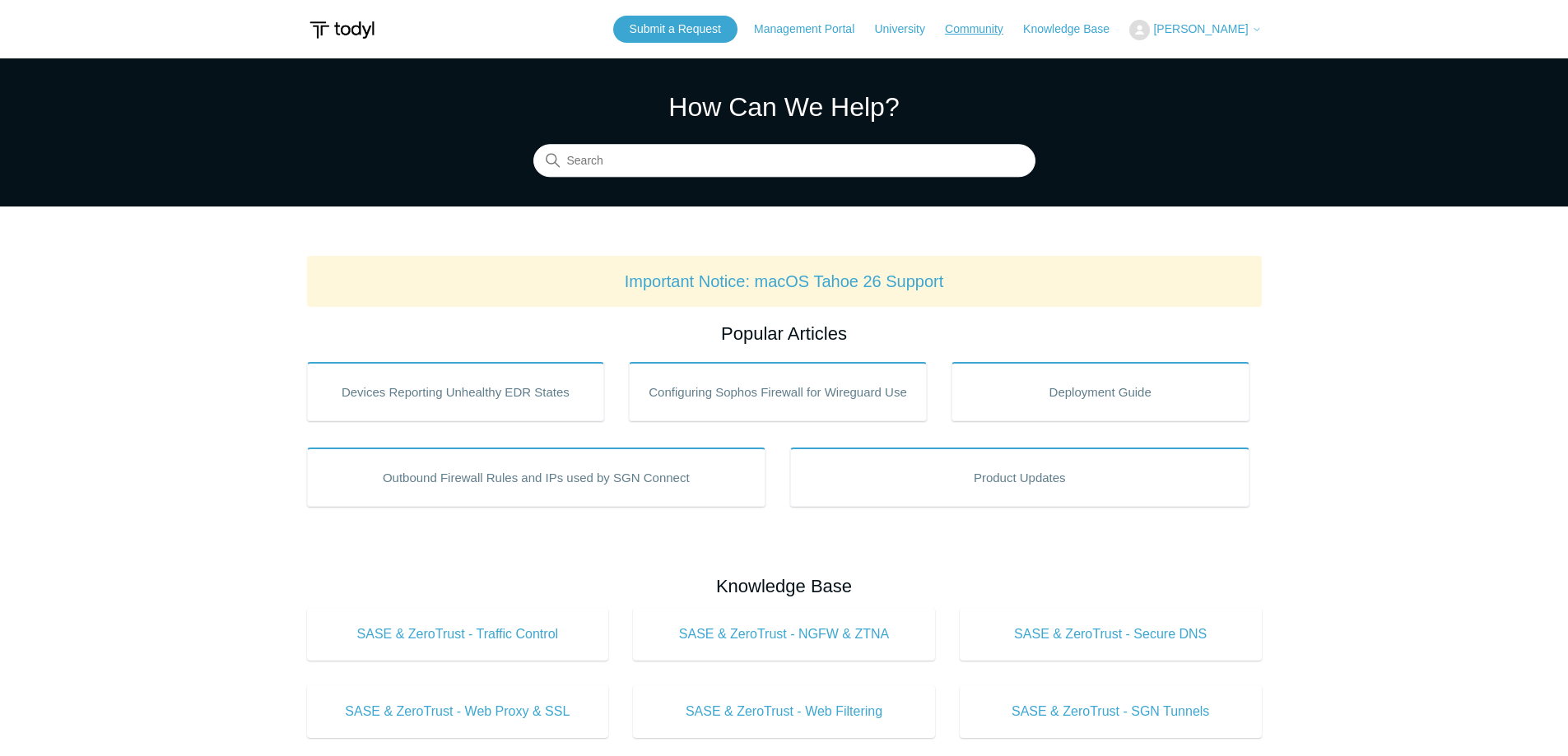
click at [955, 34] on link "Community" at bounding box center [982, 28] width 75 height 17
click at [708, 23] on link "Submit a Request" at bounding box center [676, 29] width 124 height 28
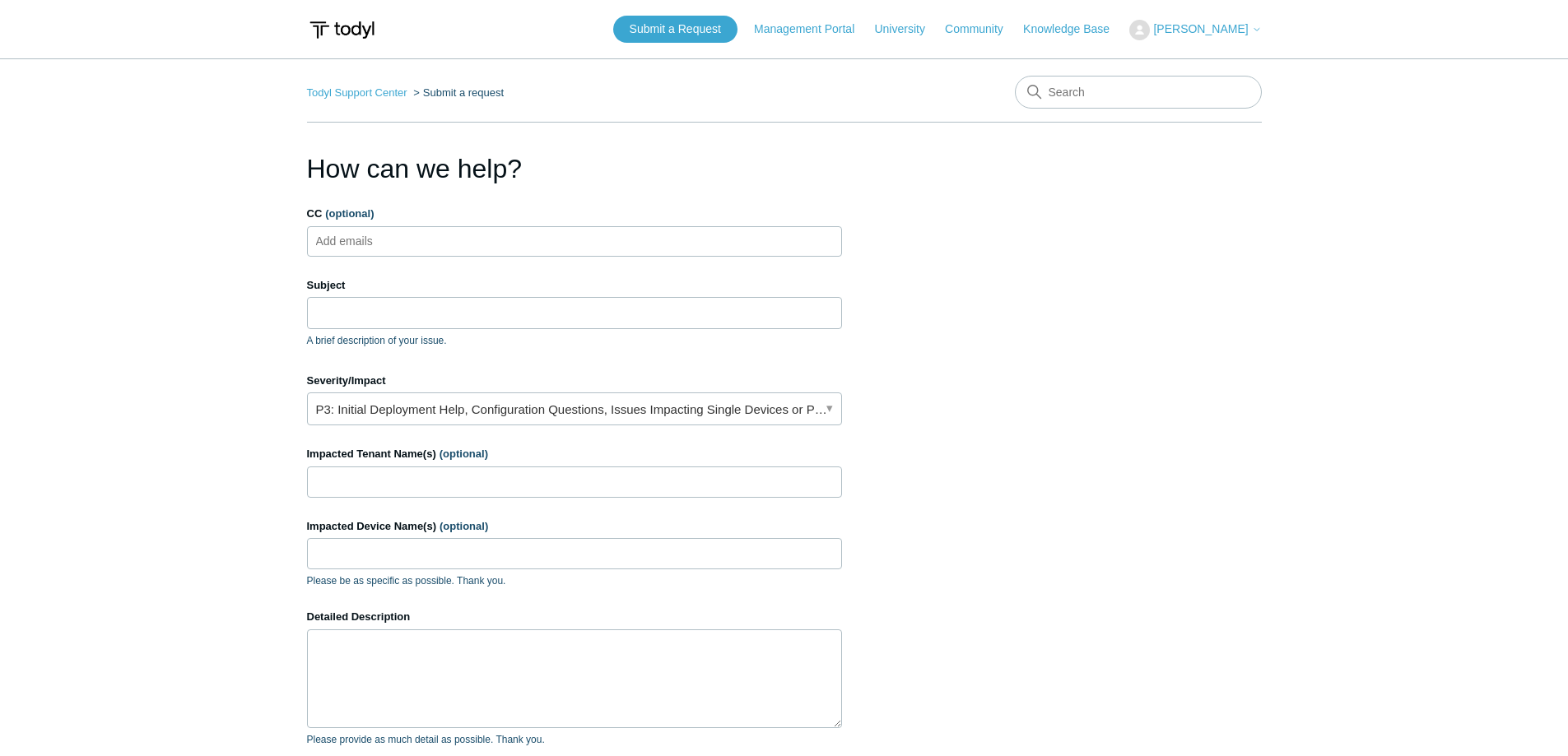
click at [1244, 35] on span "[PERSON_NAME]" at bounding box center [1201, 28] width 95 height 13
click at [1195, 68] on link "My Support Requests" at bounding box center [1211, 64] width 161 height 28
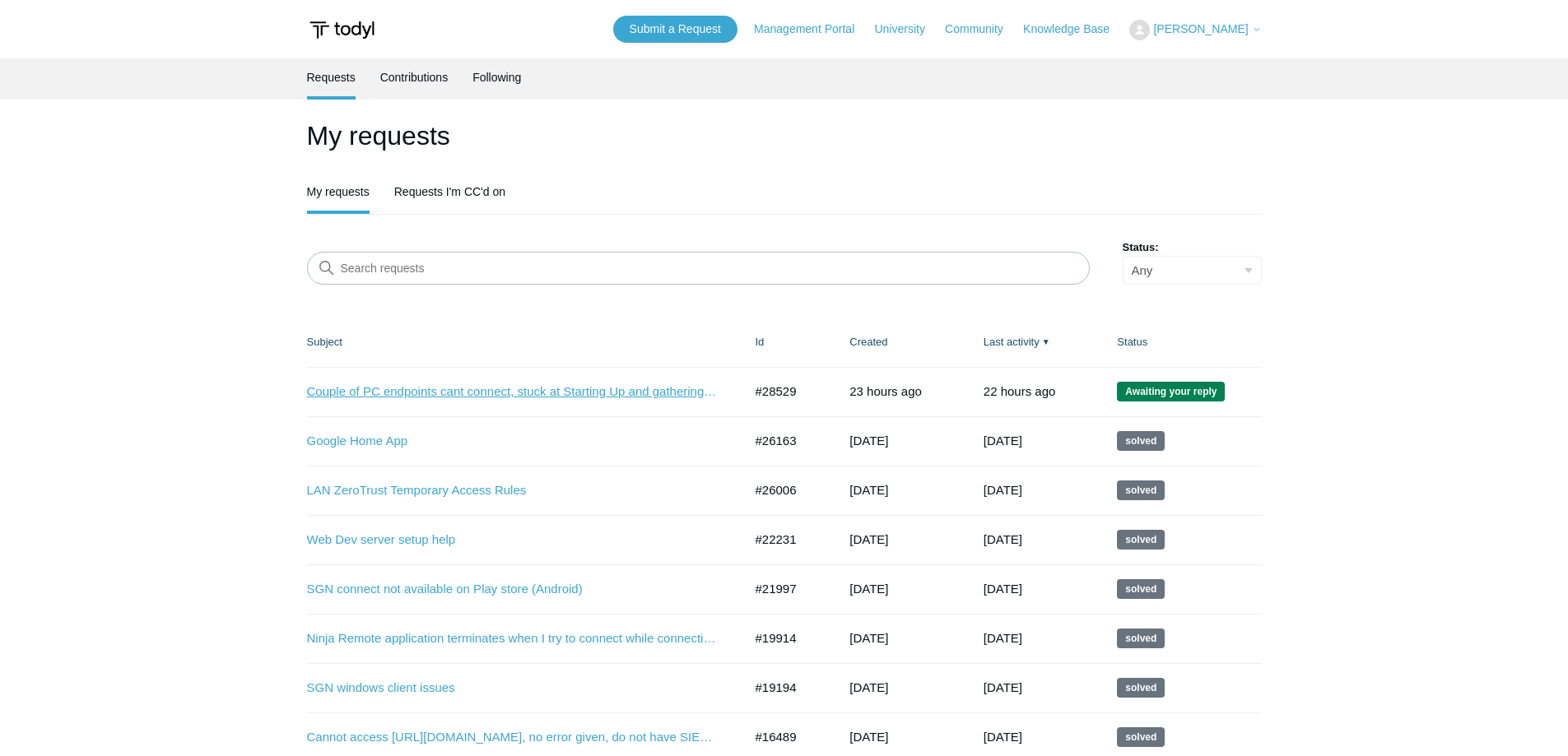
click at [606, 394] on link "Couple of PC endpoints cant connect, stuck at Starting Up and gathering informa…" at bounding box center [512, 392] width 412 height 19
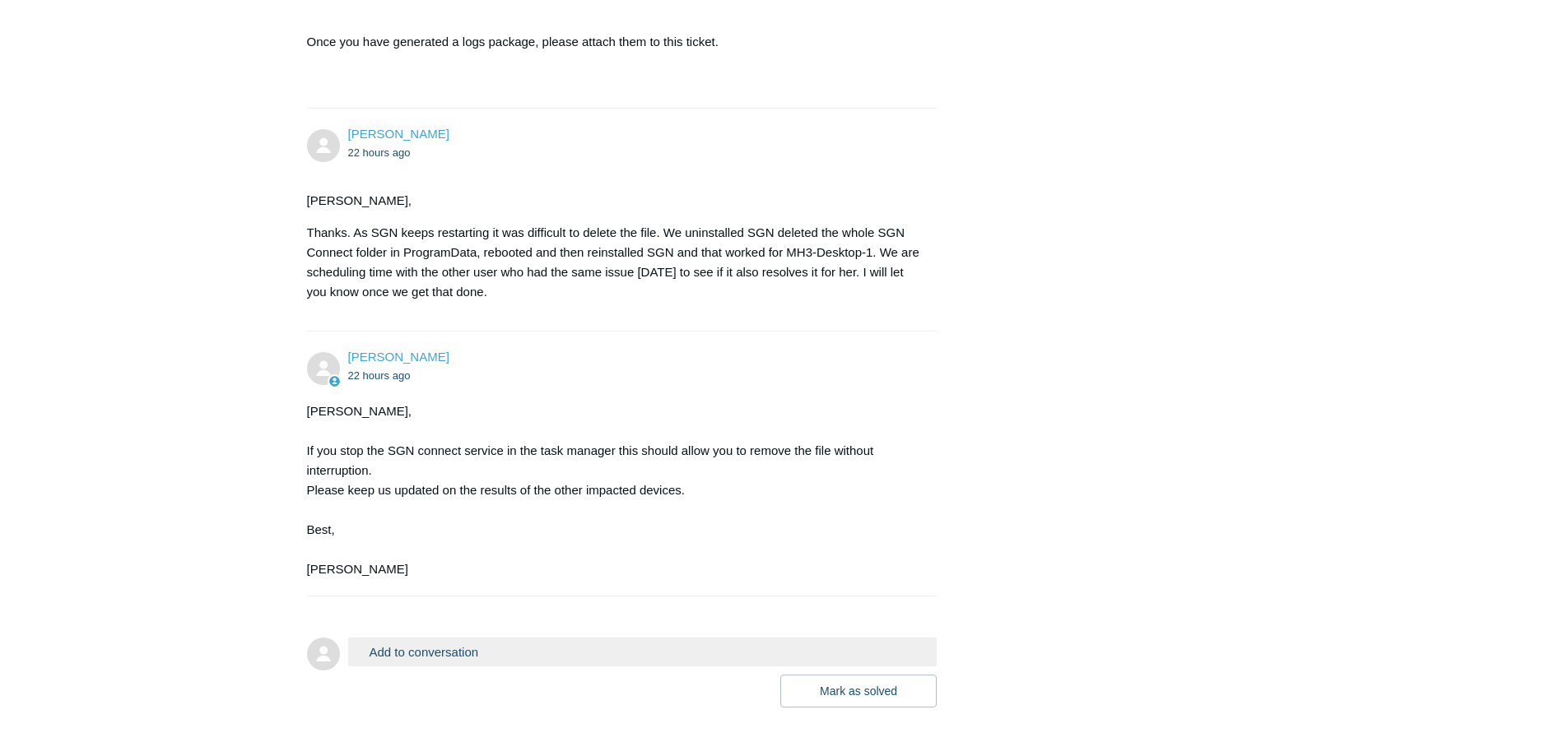
scroll to position [1604, 0]
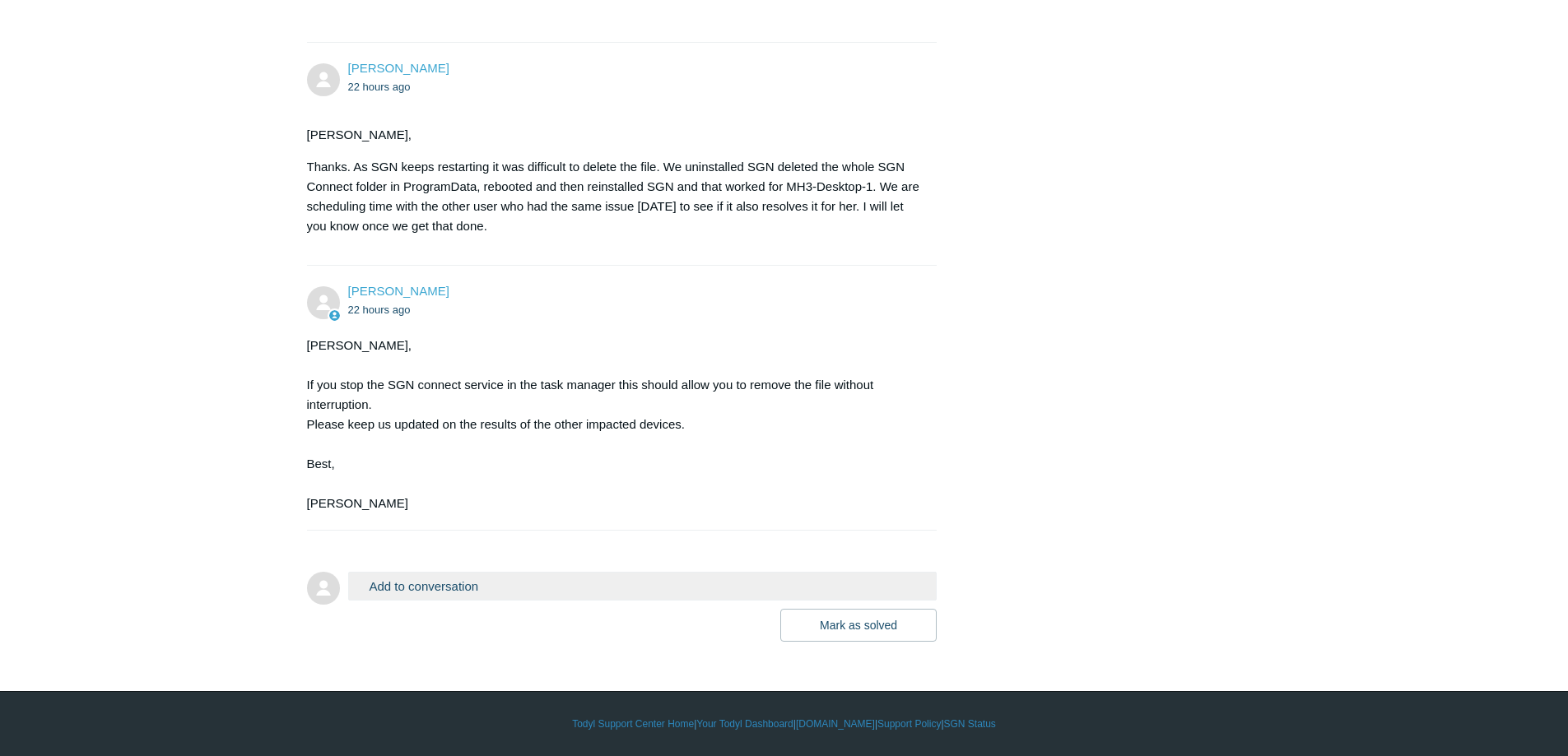
click at [508, 585] on button "Add to conversation" at bounding box center [643, 586] width 589 height 28
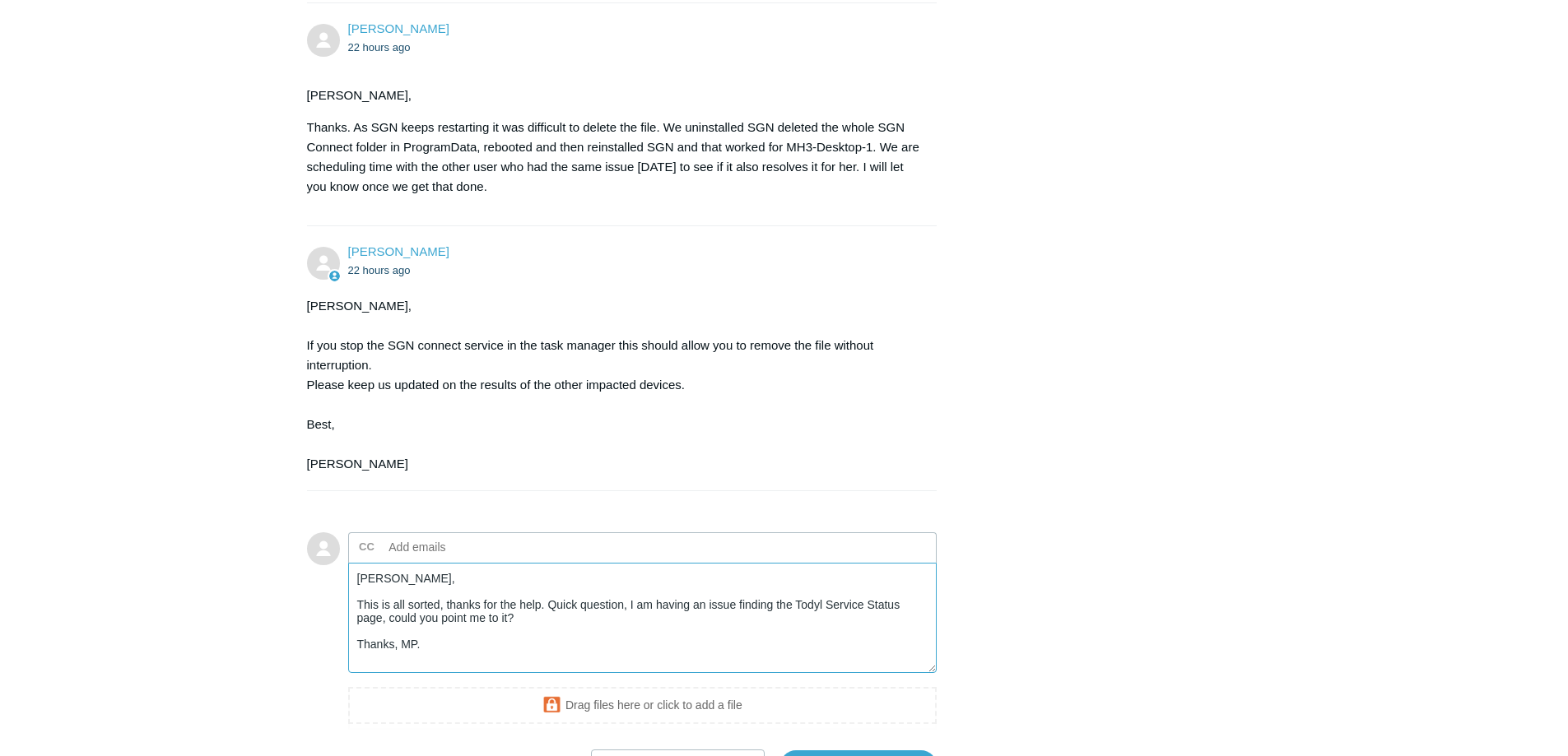
drag, startPoint x: 443, startPoint y: 686, endPoint x: 482, endPoint y: 680, distance: 39.5
click at [452, 674] on textarea "Kris, This is all sorted, thanks for the help. Quick question, I am having an i…" at bounding box center [643, 618] width 589 height 111
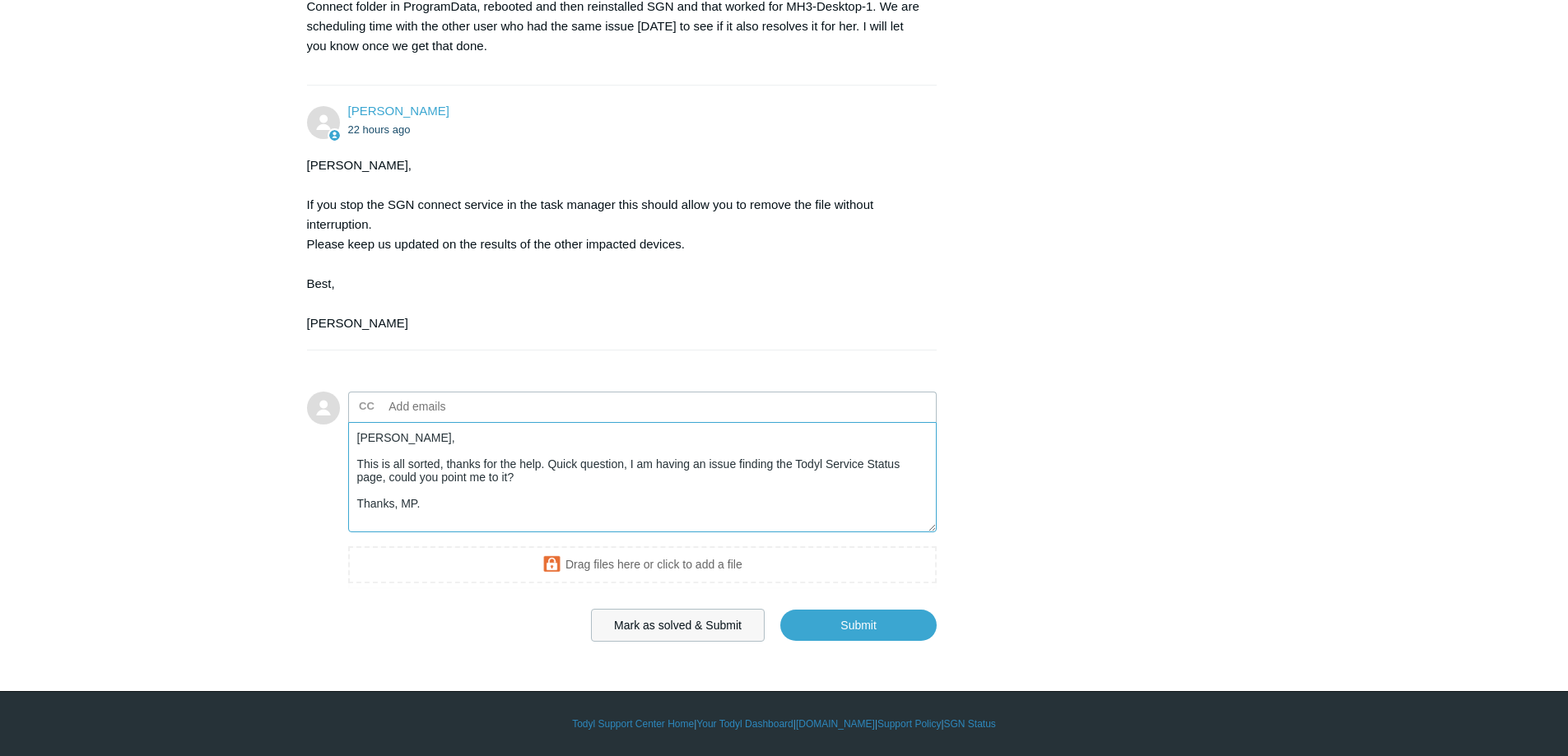
scroll to position [1785, 0]
type textarea "Kris, This is all sorted, thanks for the help. Quick question, I am having an i…"
click at [856, 627] on input "Submit" at bounding box center [859, 625] width 156 height 33
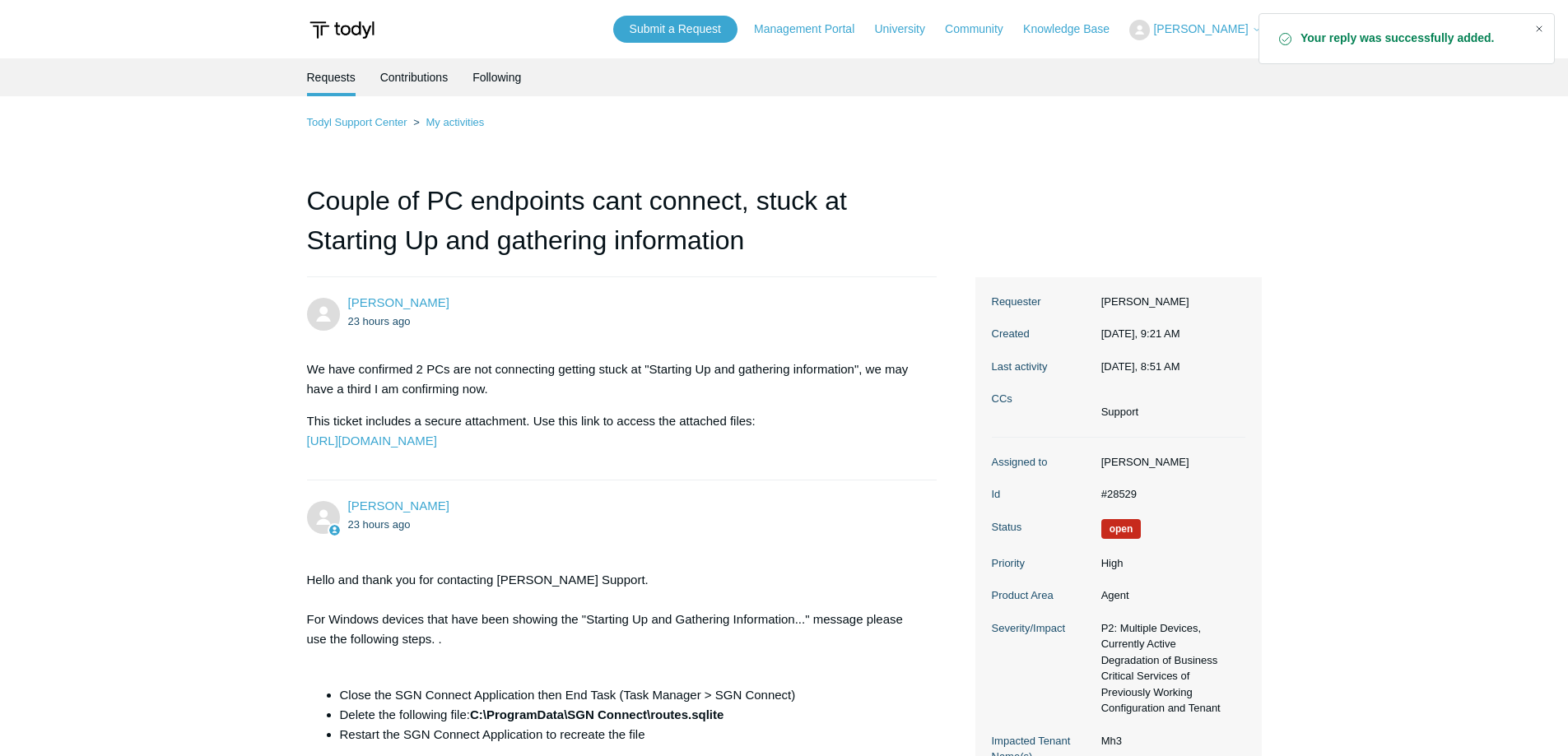
click at [1540, 24] on div "Close" at bounding box center [1540, 28] width 23 height 23
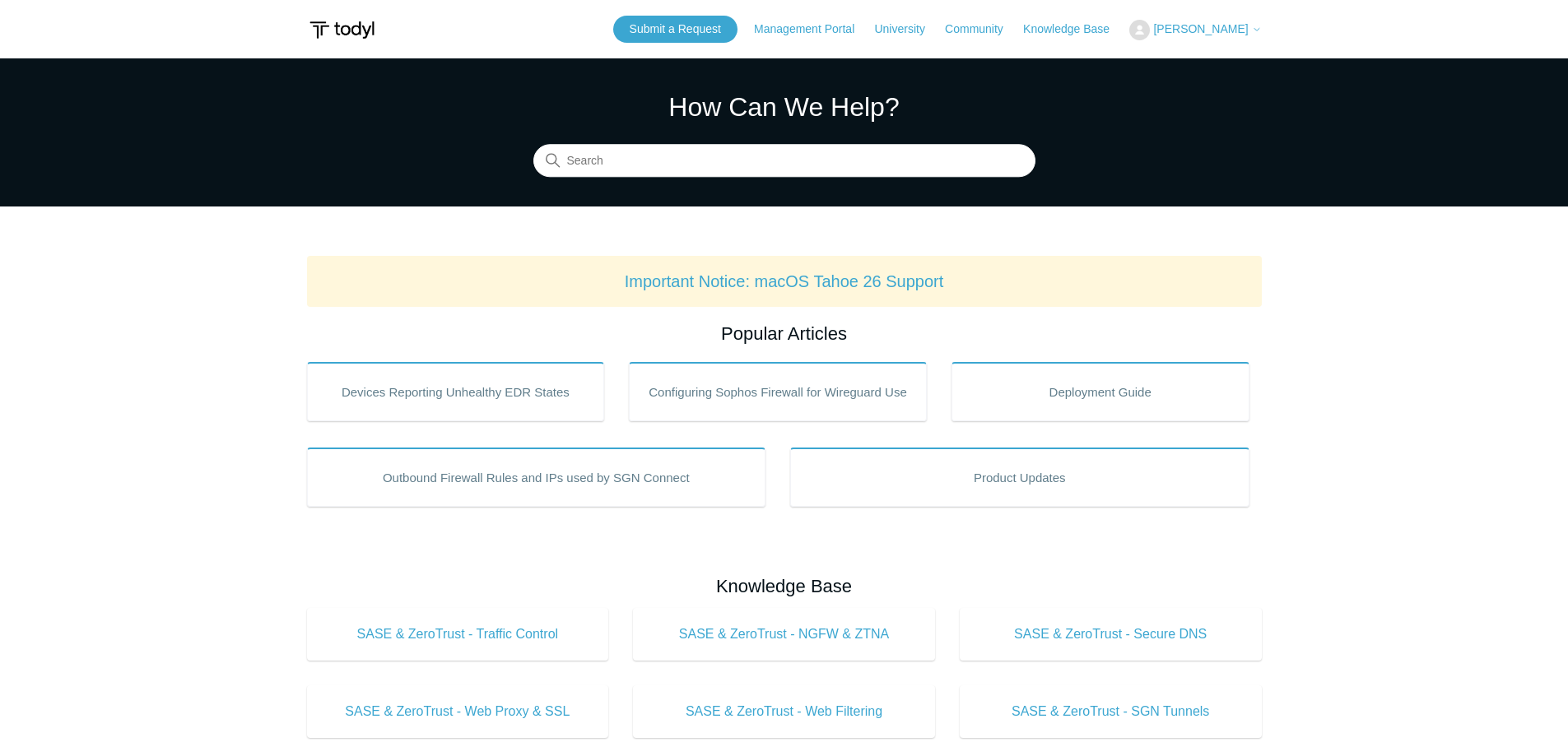
click at [1199, 32] on span "[PERSON_NAME]" at bounding box center [1201, 28] width 95 height 13
click at [1202, 58] on link "My Support Requests" at bounding box center [1211, 64] width 161 height 28
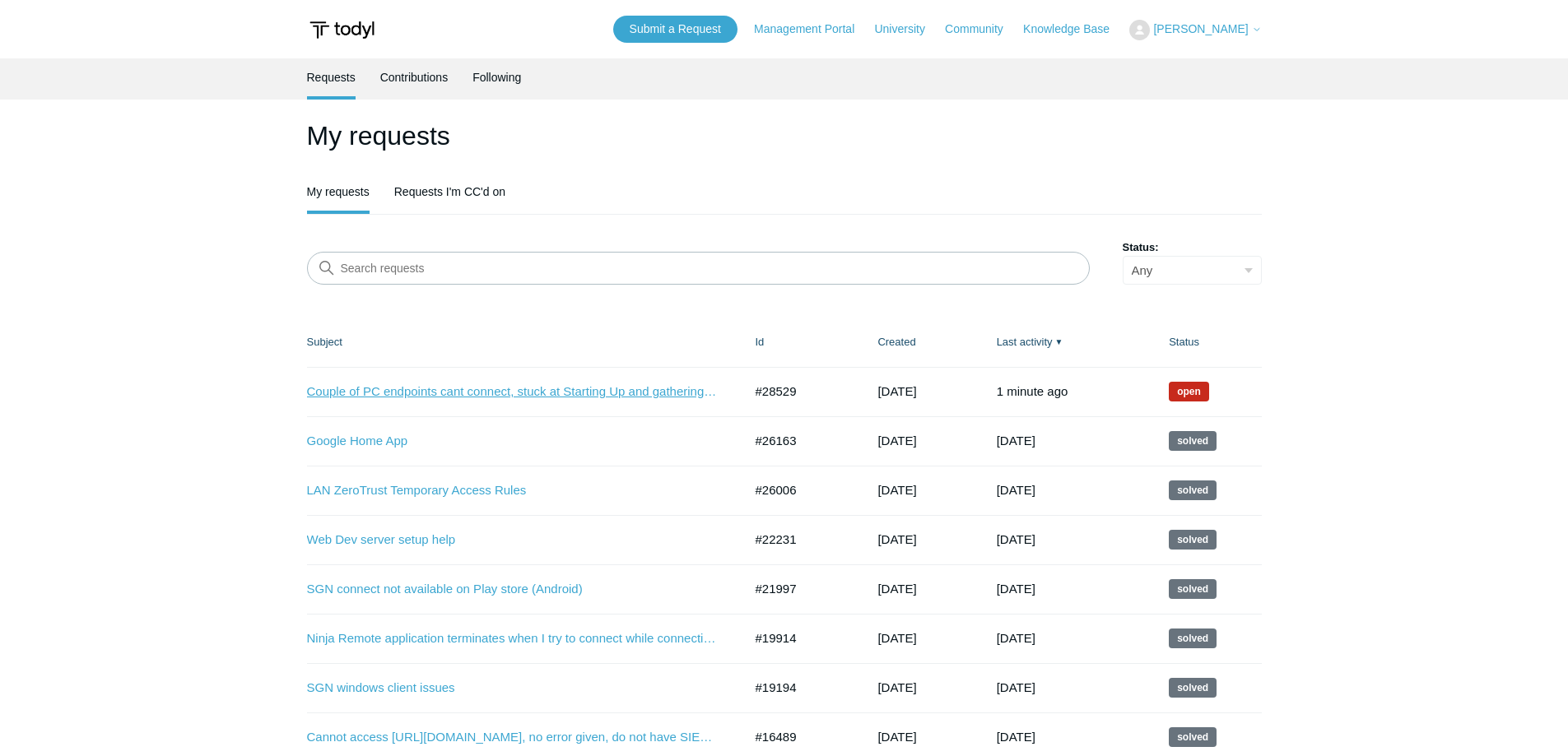
click at [436, 395] on link "Couple of PC endpoints cant connect, stuck at Starting Up and gathering informa…" at bounding box center [512, 392] width 412 height 19
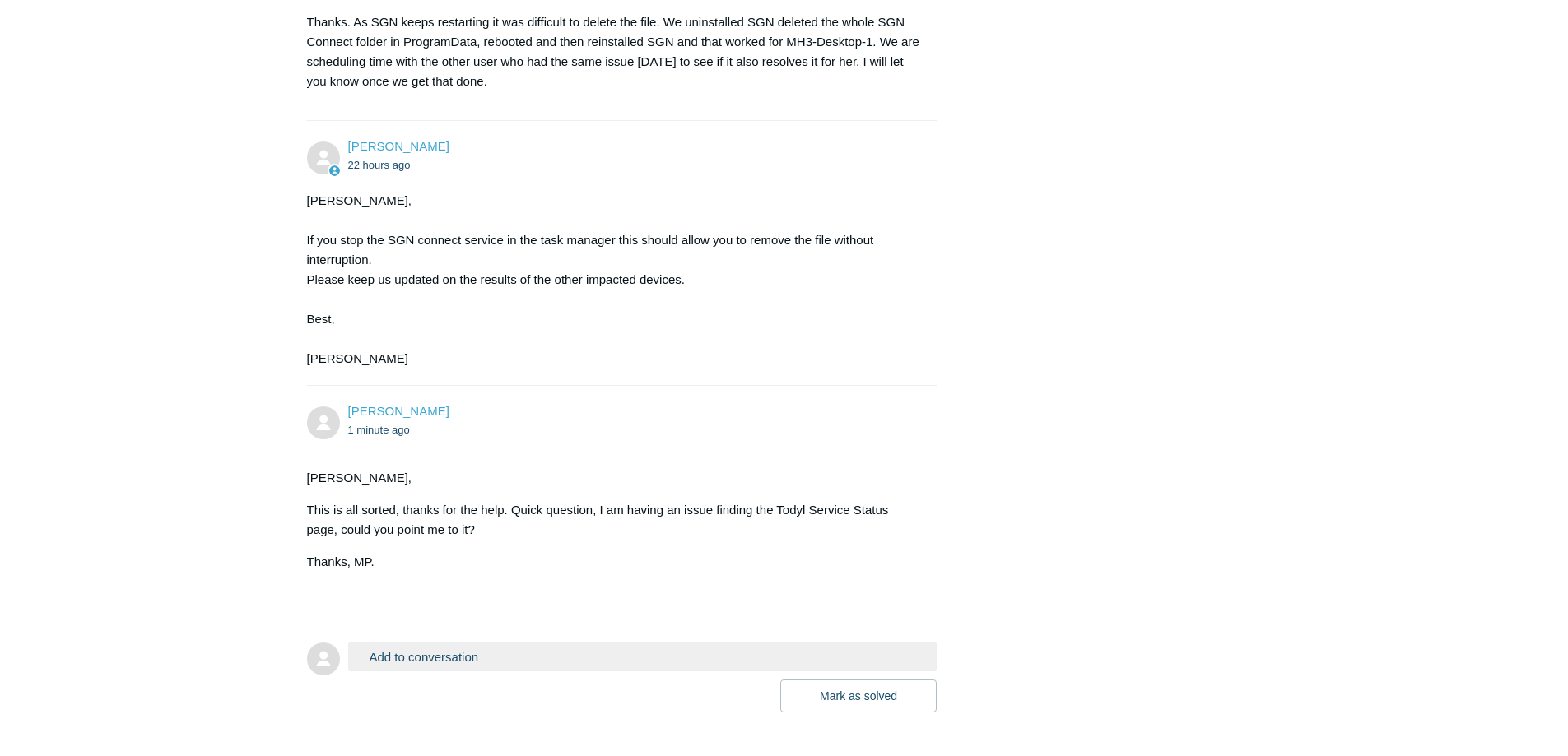
scroll to position [1820, 0]
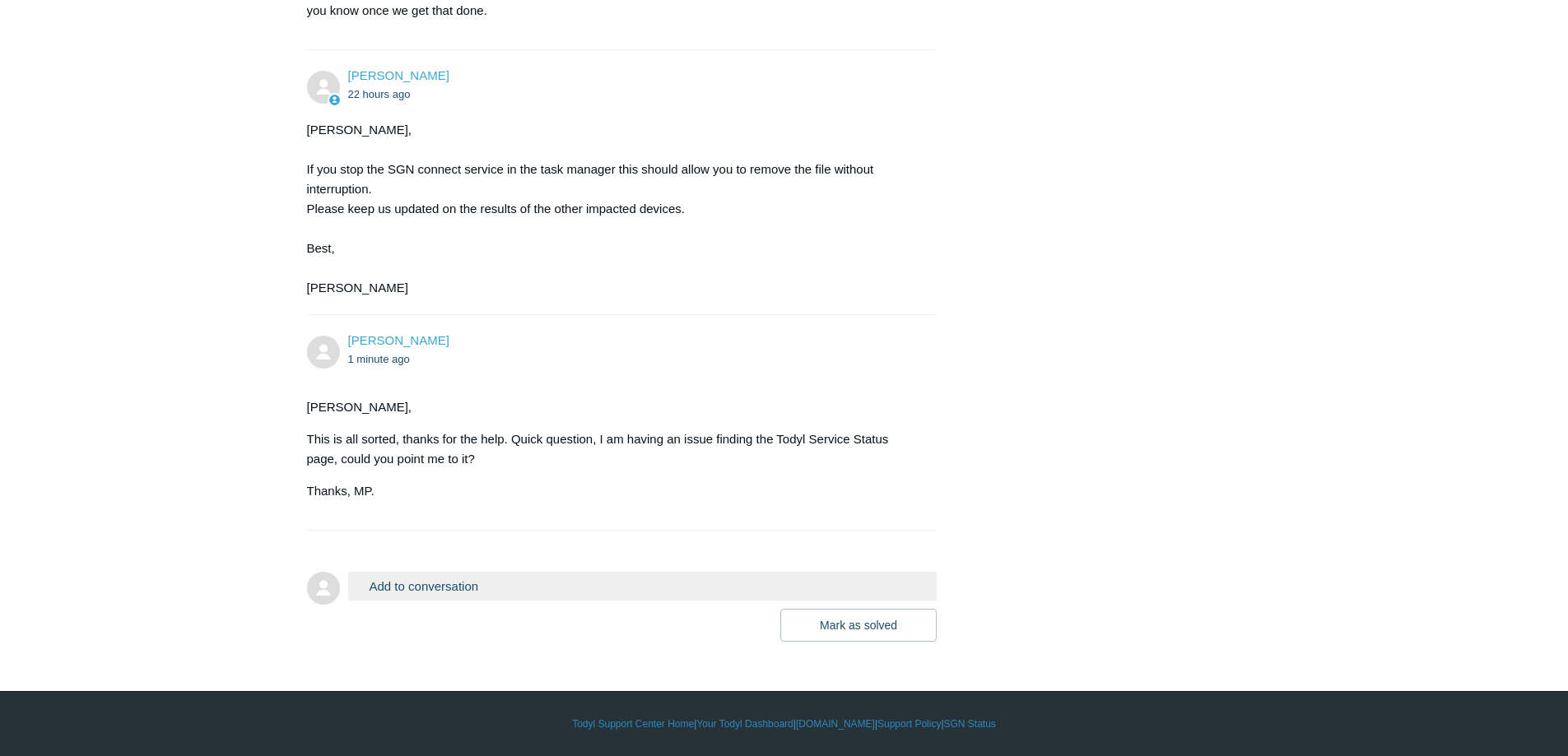
click at [412, 577] on button "Add to conversation" at bounding box center [643, 586] width 589 height 28
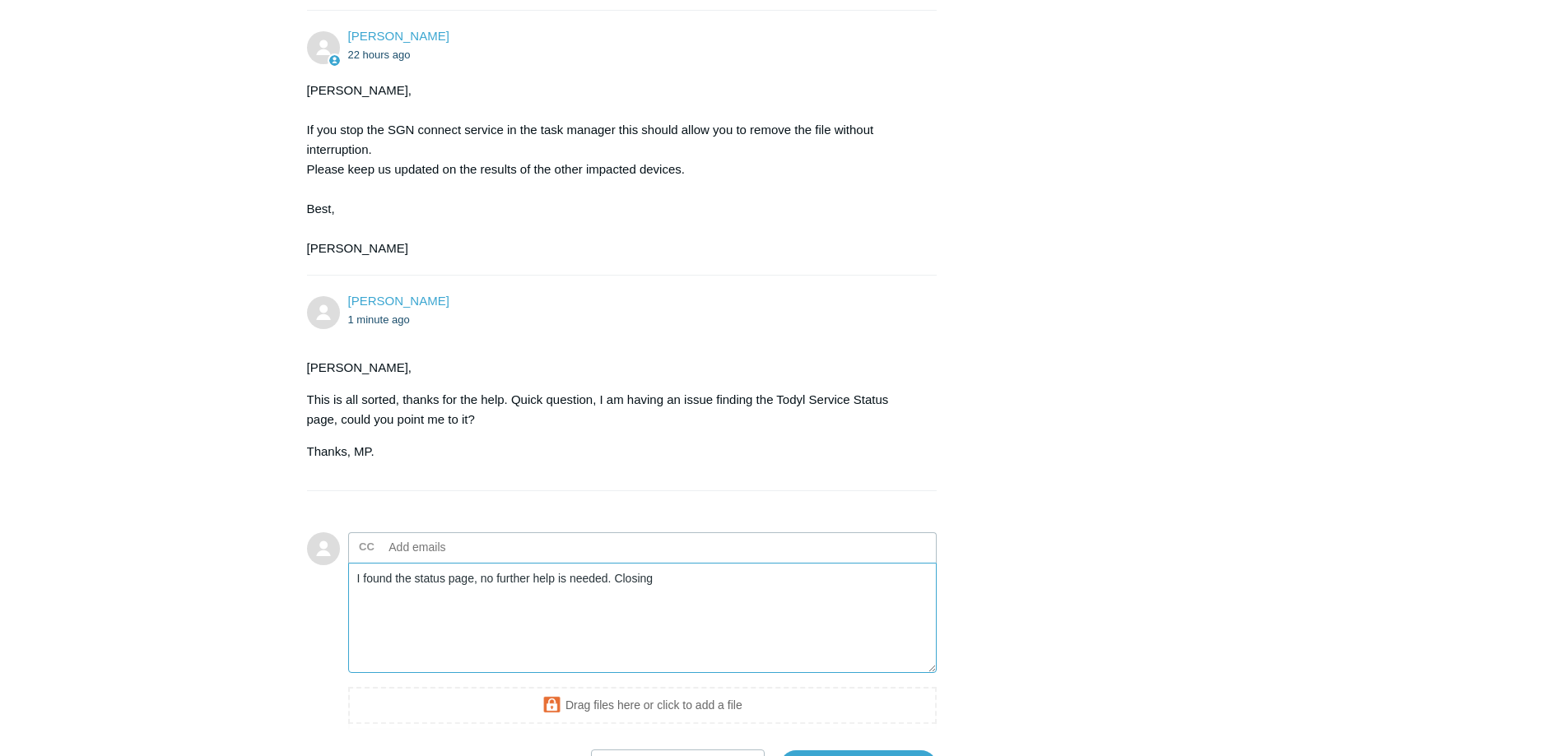
click at [692, 623] on textarea "I found the status page, no further help is needed. Closing" at bounding box center [643, 618] width 589 height 111
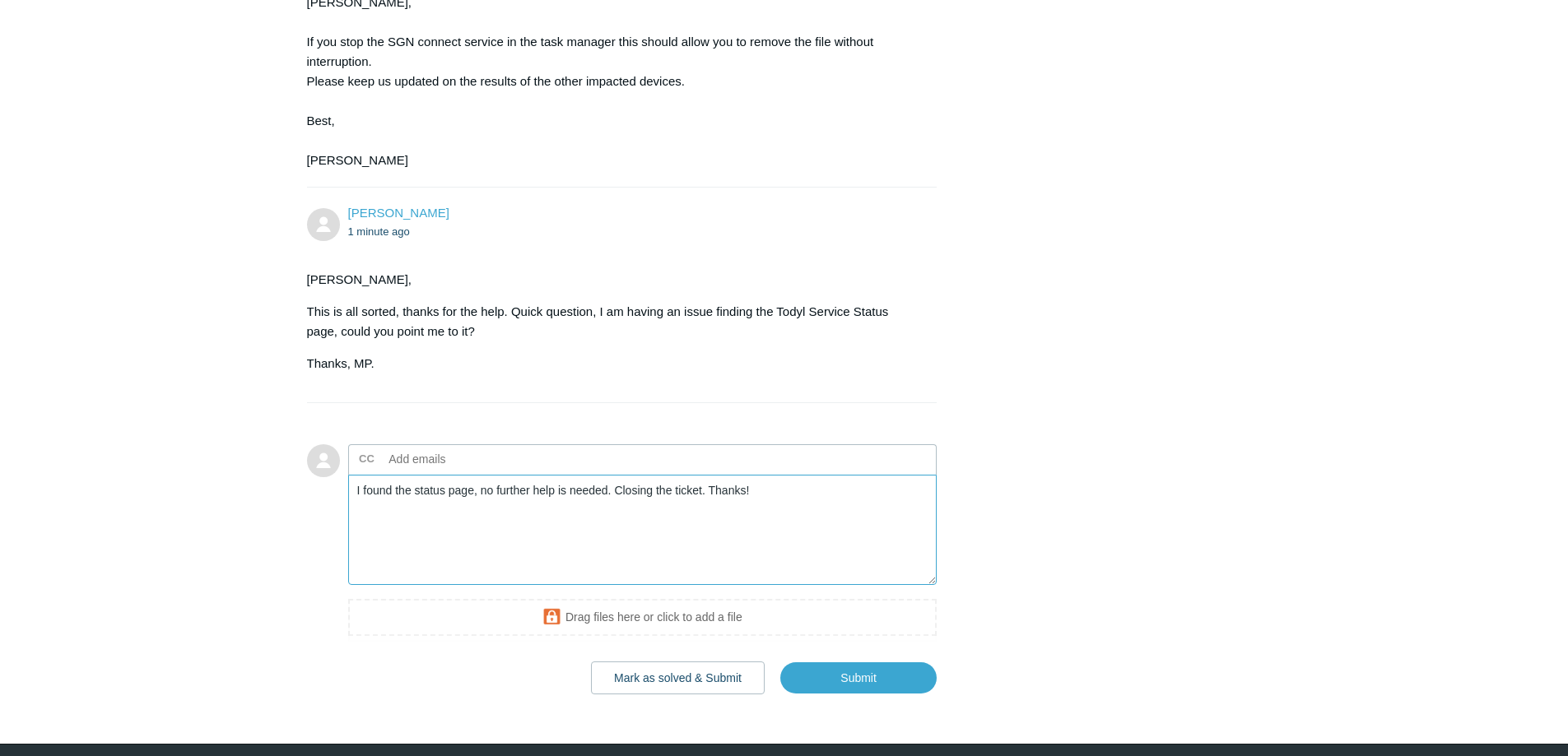
scroll to position [1985, 0]
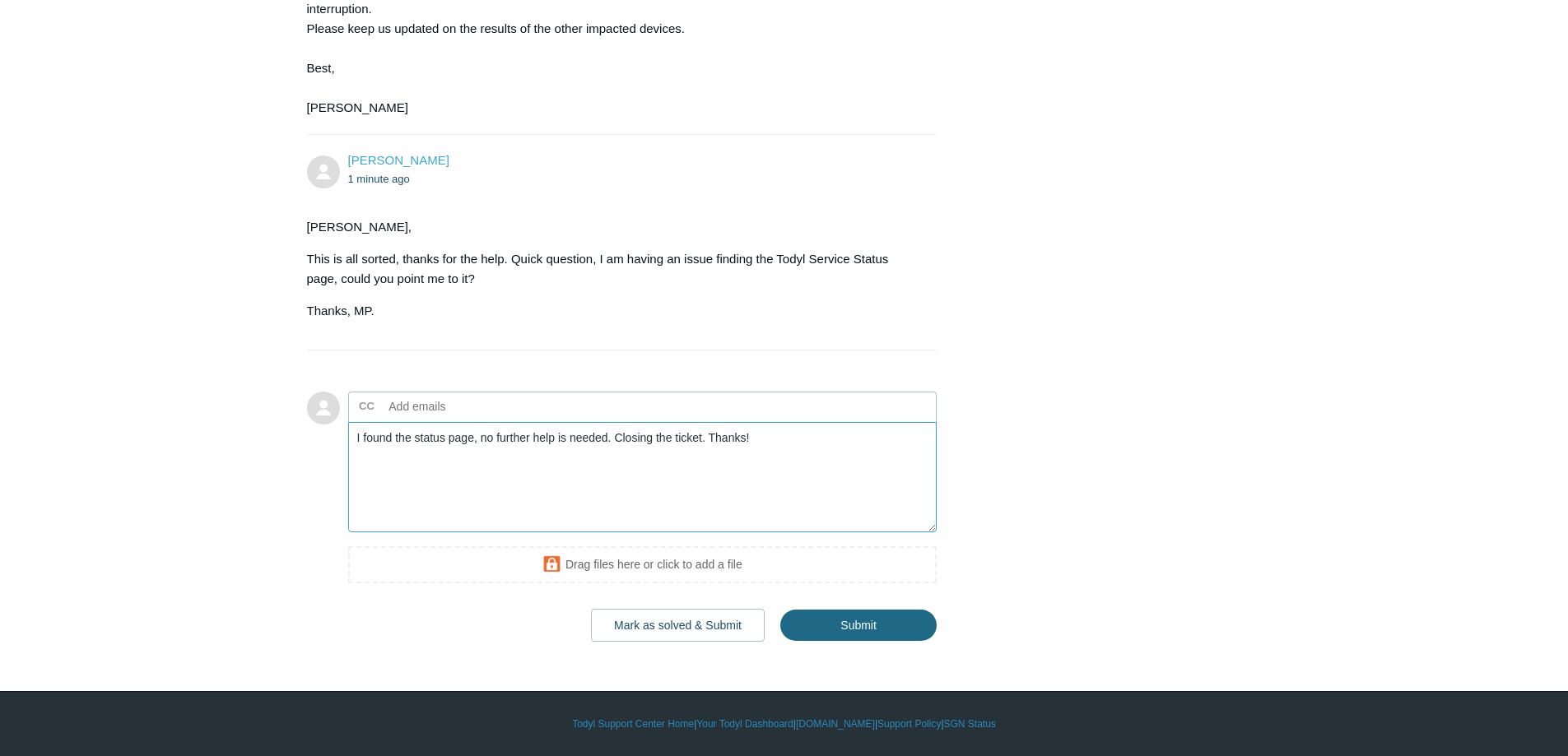
type textarea "I found the status page, no further help is needed. Closing the ticket. Thanks!"
click at [838, 640] on input "Submit" at bounding box center [859, 625] width 156 height 33
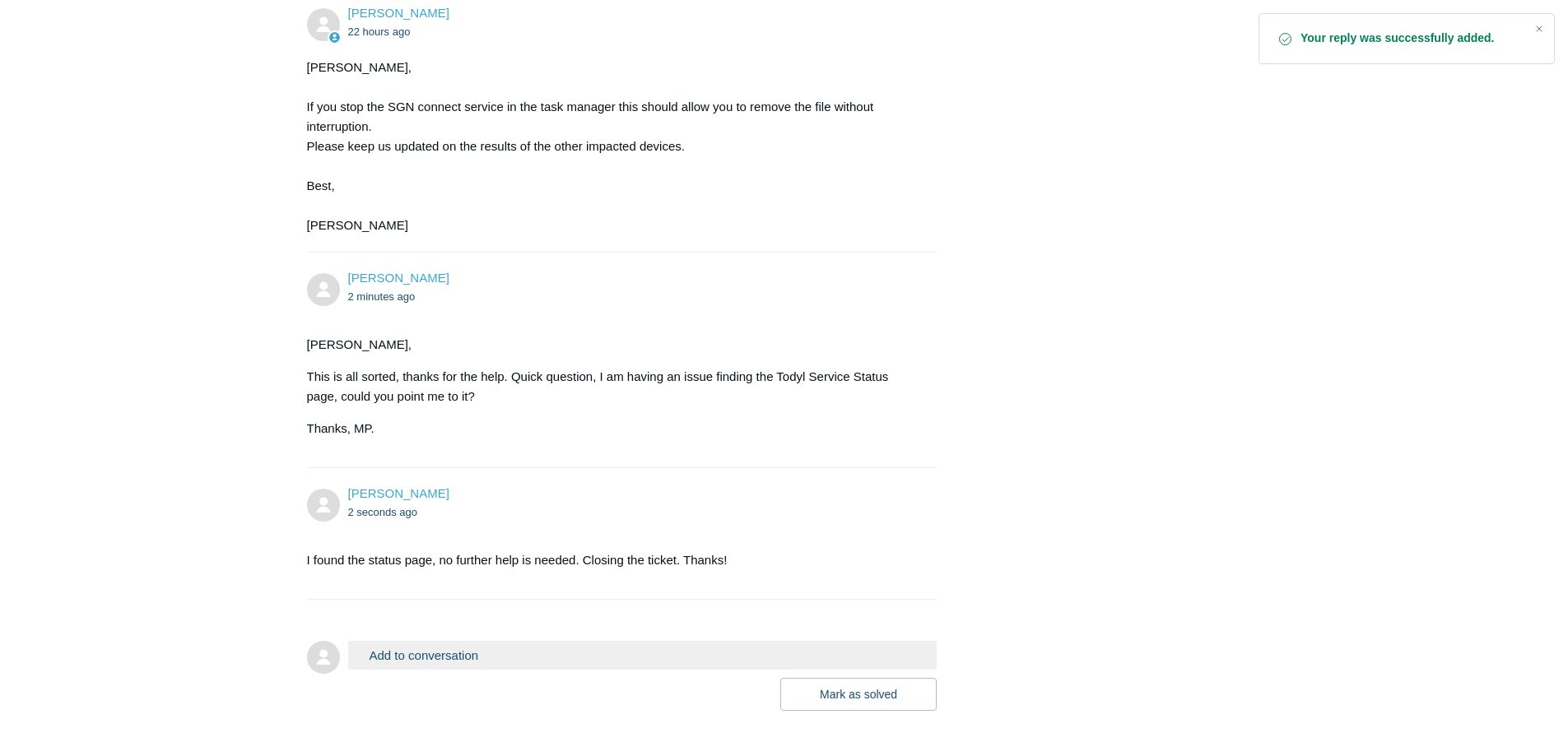
scroll to position [1952, 0]
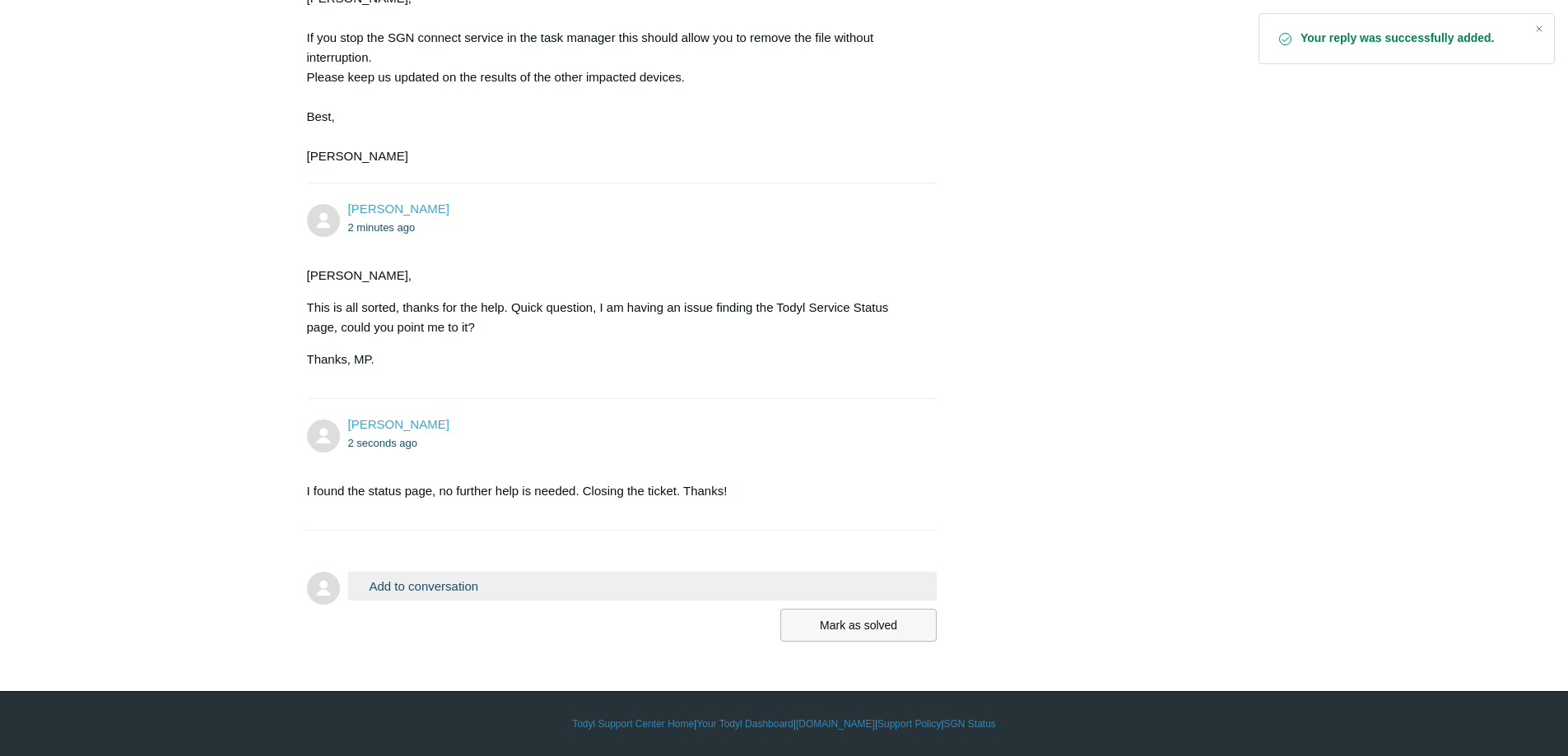
click at [863, 627] on button "Mark as solved" at bounding box center [859, 625] width 156 height 33
